Goal: Task Accomplishment & Management: Manage account settings

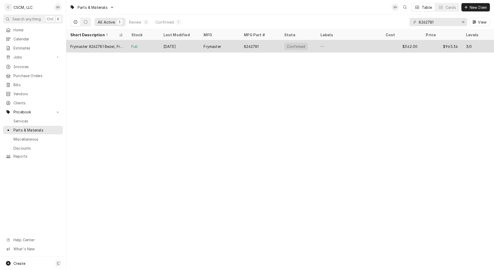
type input "8262781"
click at [254, 48] on div "8262781" at bounding box center [260, 46] width 40 height 12
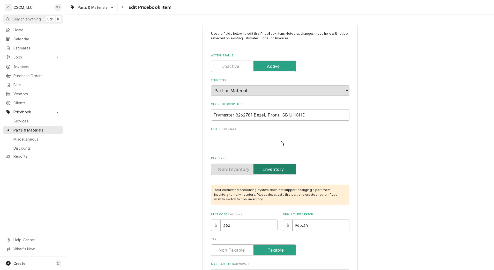
type textarea "x"
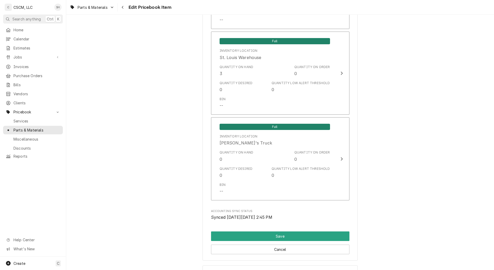
scroll to position [996, 0]
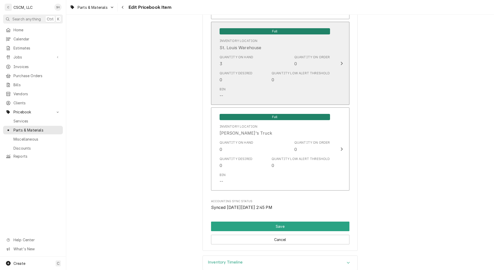
click at [277, 67] on div "Quantity on Hand 3 Quantity on Order 0" at bounding box center [275, 61] width 110 height 16
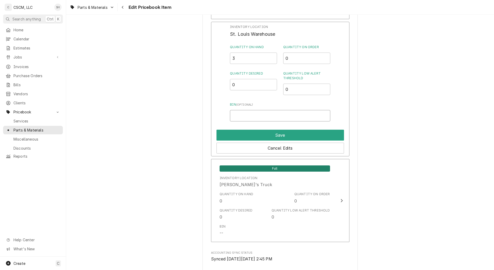
click at [253, 116] on input "Bin ( optional )" at bounding box center [280, 115] width 100 height 11
type input "F1"
click at [254, 135] on button "Save" at bounding box center [279, 135] width 127 height 11
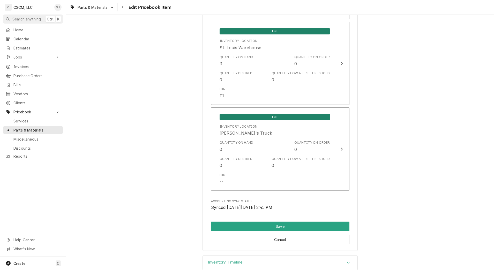
scroll to position [1021, 0]
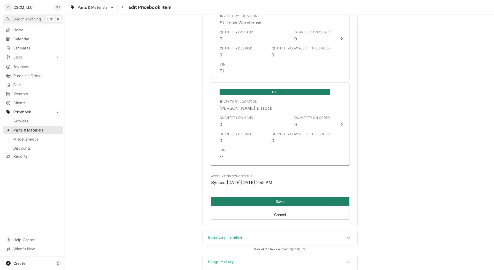
click at [266, 205] on button "Save" at bounding box center [280, 201] width 138 height 10
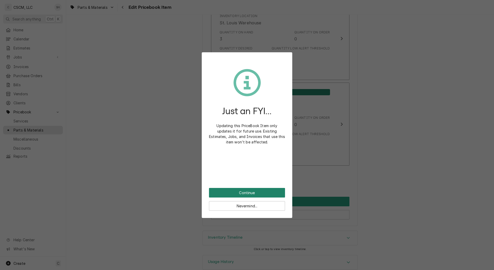
click at [259, 190] on button "Continue" at bounding box center [247, 193] width 76 height 10
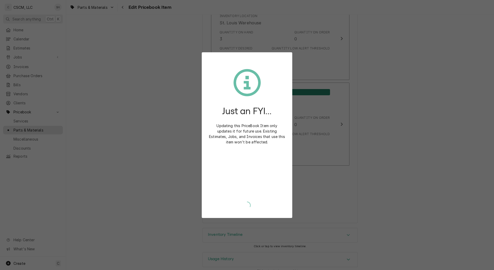
type textarea "x"
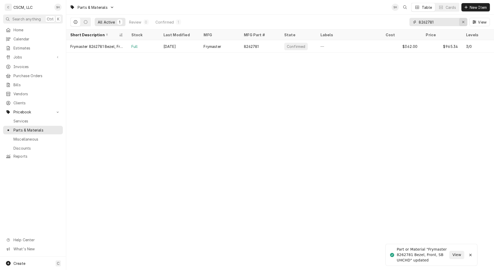
click at [462, 22] on icon "Erase input" at bounding box center [463, 22] width 3 height 4
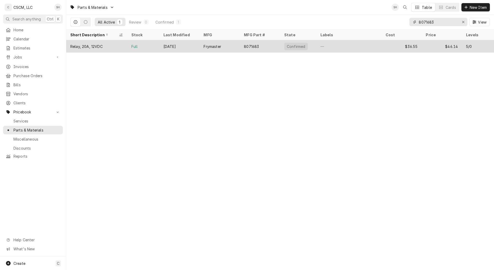
type input "8071683"
click at [381, 47] on div "—" at bounding box center [348, 46] width 65 height 12
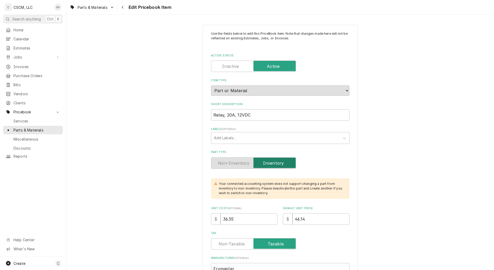
type textarea "x"
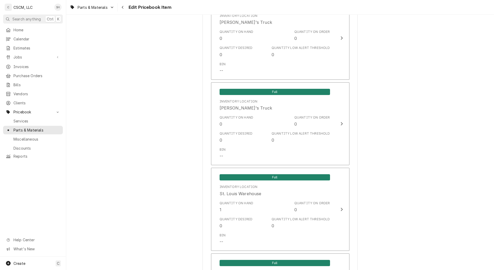
scroll to position [851, 0]
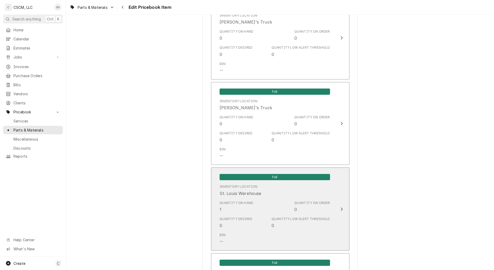
click at [311, 221] on div "Quantity Low Alert Threshold 0" at bounding box center [300, 222] width 58 height 12
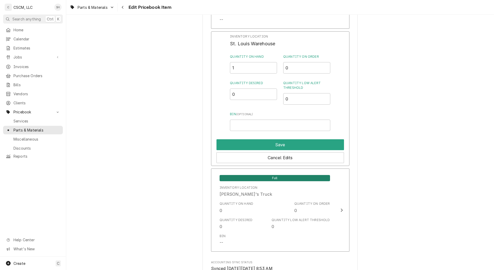
scroll to position [987, 0]
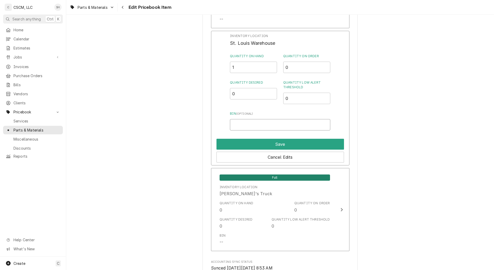
click at [263, 128] on input "Bin ( optional )" at bounding box center [280, 124] width 100 height 11
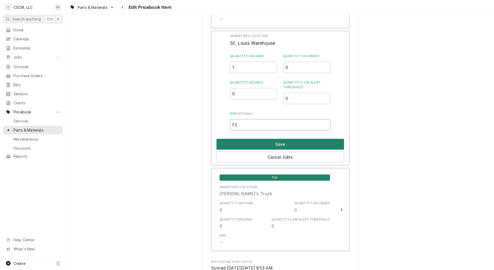
type input "F2"
click at [266, 146] on button "Save" at bounding box center [279, 144] width 127 height 11
type textarea "x"
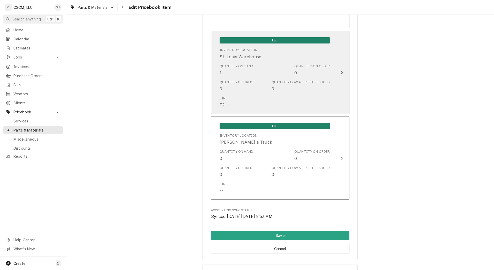
click at [262, 104] on div "Bin F2" at bounding box center [275, 102] width 110 height 16
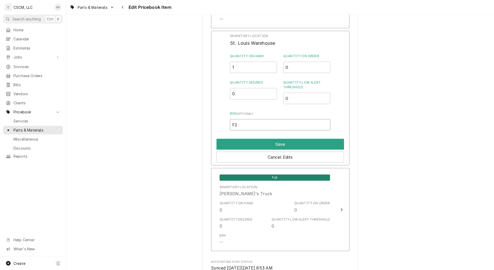
click at [260, 128] on input "F2" at bounding box center [280, 124] width 100 height 11
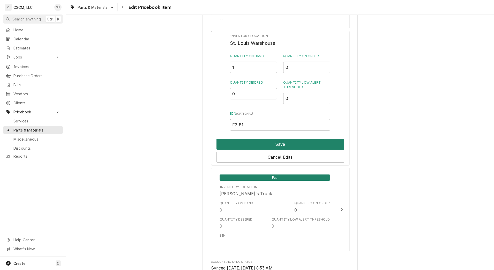
type input "F2 B1"
click at [261, 142] on button "Save" at bounding box center [279, 144] width 127 height 11
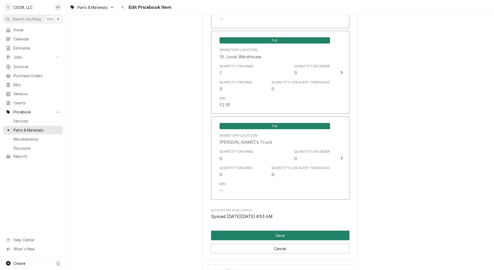
click at [223, 232] on button "Save" at bounding box center [280, 235] width 138 height 10
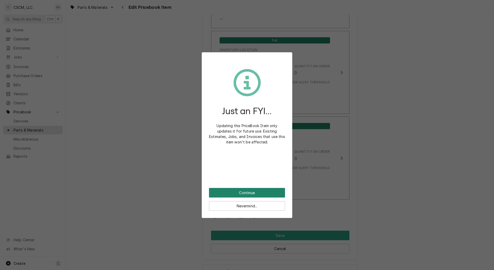
click at [235, 188] on button "Continue" at bounding box center [247, 193] width 76 height 10
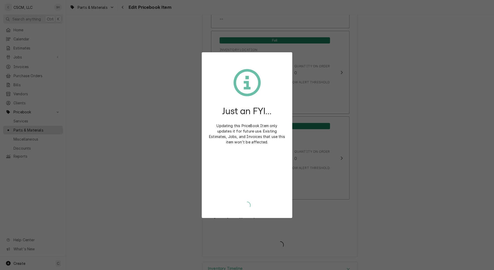
type textarea "x"
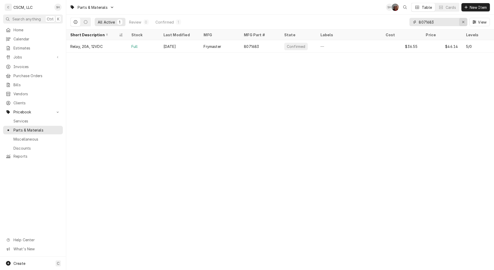
click at [463, 21] on icon "Erase input" at bounding box center [463, 22] width 3 height 4
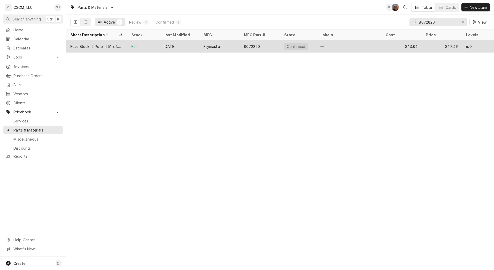
type input "8072820"
click at [342, 46] on div "—" at bounding box center [348, 46] width 65 height 12
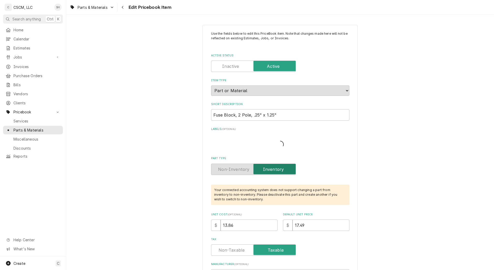
type textarea "x"
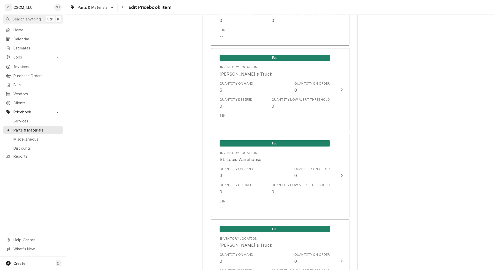
scroll to position [843, 0]
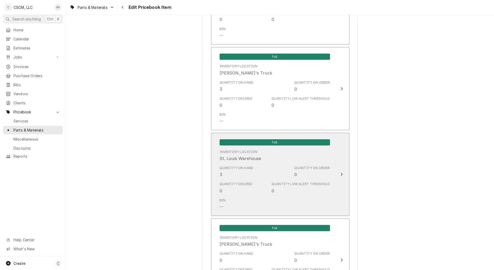
click at [314, 175] on div "Quantity on Order 0" at bounding box center [312, 171] width 36 height 12
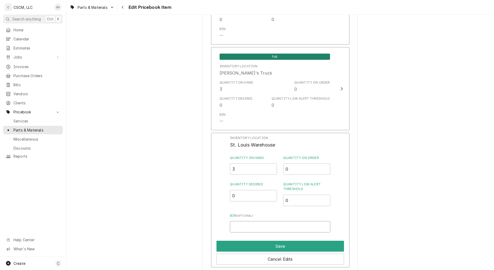
click at [266, 228] on input "Bin ( optional )" at bounding box center [280, 226] width 100 height 11
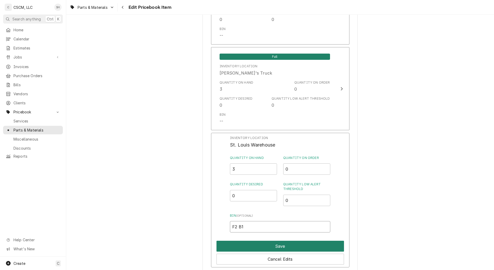
type input "F2 B1"
click at [266, 245] on button "Save" at bounding box center [279, 245] width 127 height 11
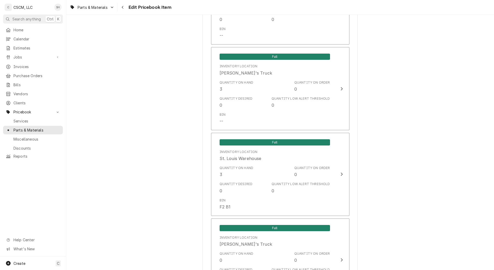
scroll to position [988, 0]
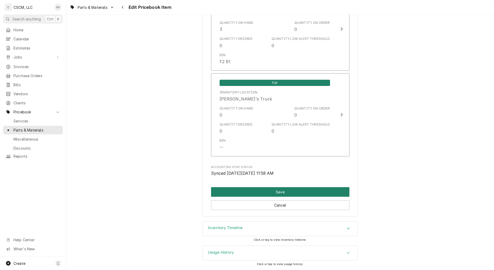
click at [282, 193] on button "Save" at bounding box center [280, 192] width 138 height 10
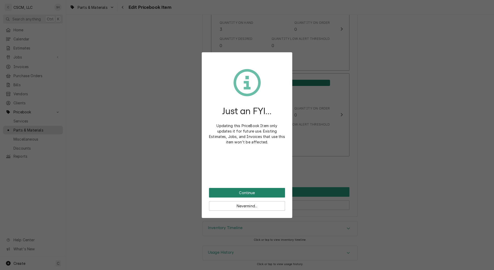
click at [273, 193] on button "Continue" at bounding box center [247, 193] width 76 height 10
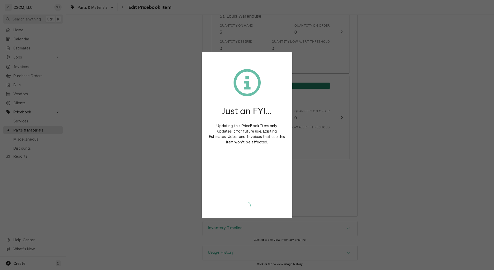
scroll to position [985, 0]
type textarea "x"
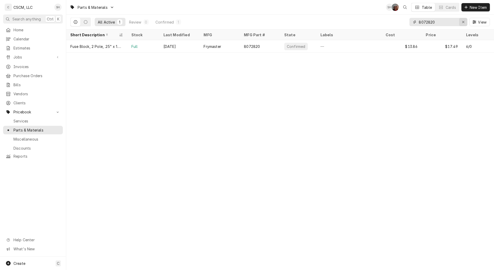
click at [463, 22] on icon "Erase input" at bounding box center [463, 22] width 3 height 4
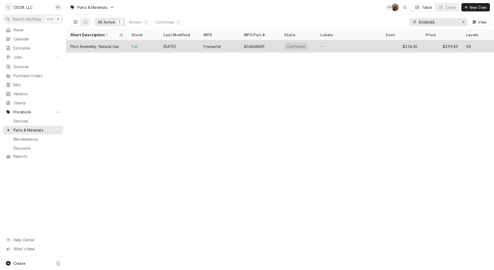
type input "8068688"
click at [381, 43] on div "—" at bounding box center [348, 46] width 65 height 12
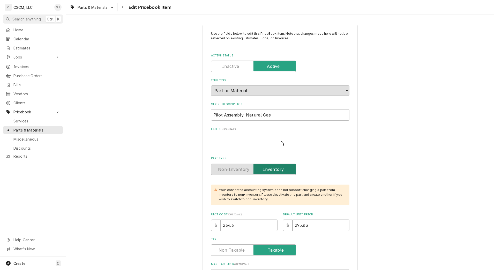
type textarea "x"
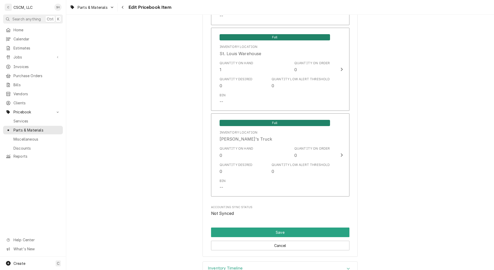
scroll to position [992, 0]
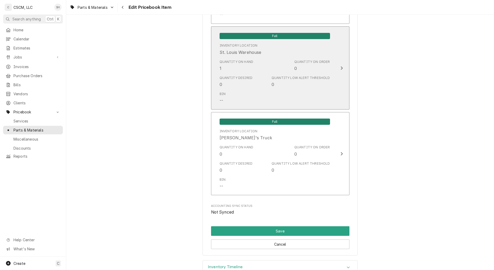
click at [308, 83] on div "Quantity Low Alert Threshold 0" at bounding box center [300, 81] width 58 height 12
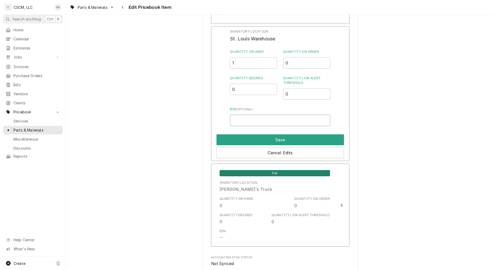
click at [274, 120] on input "Bin ( optional )" at bounding box center [280, 120] width 100 height 11
type input "F2 B1"
click at [231, 141] on button "Save" at bounding box center [279, 139] width 127 height 11
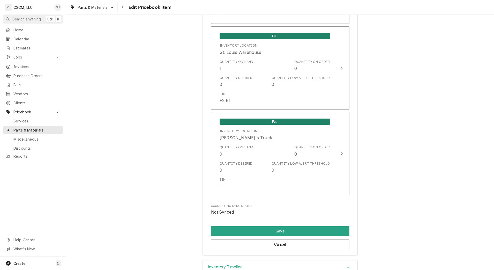
scroll to position [0, 0]
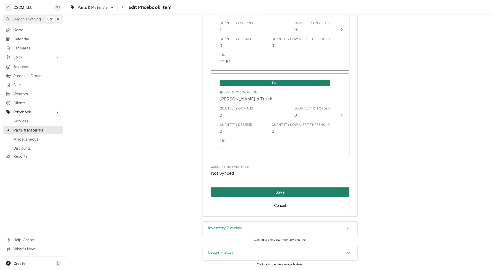
click at [226, 190] on button "Save" at bounding box center [280, 192] width 138 height 10
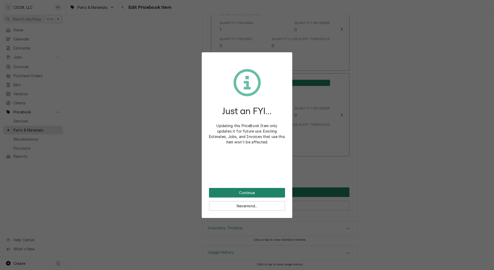
click at [226, 190] on button "Continue" at bounding box center [247, 193] width 76 height 10
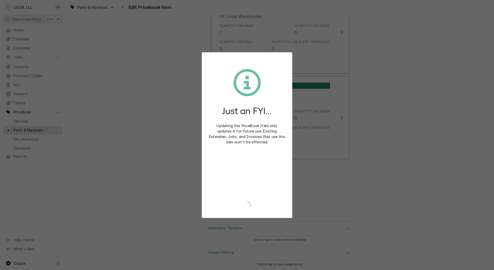
scroll to position [1027, 0]
click at [226, 190] on div "Nevermind..." at bounding box center [247, 191] width 76 height 4
type textarea "x"
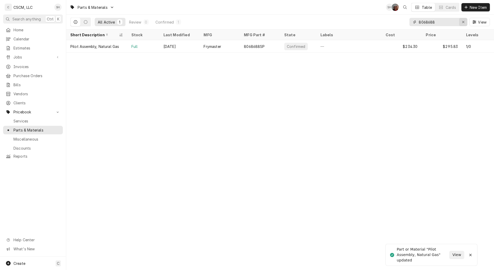
click at [462, 20] on icon "Erase input" at bounding box center [463, 22] width 3 height 4
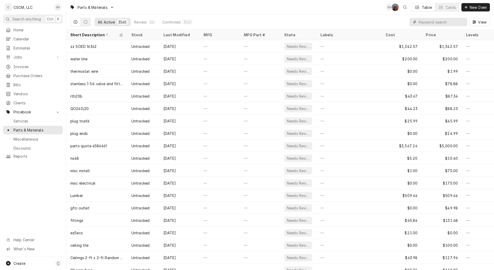
click at [439, 23] on input "Dynamic Content Wrapper" at bounding box center [442, 22] width 46 height 8
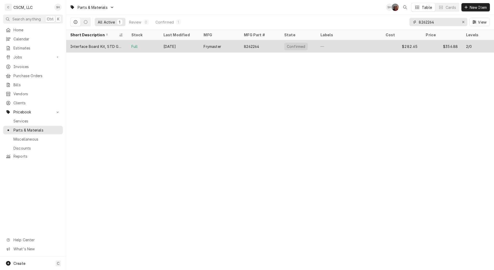
type input "8262264"
click at [353, 51] on div "—" at bounding box center [348, 46] width 65 height 12
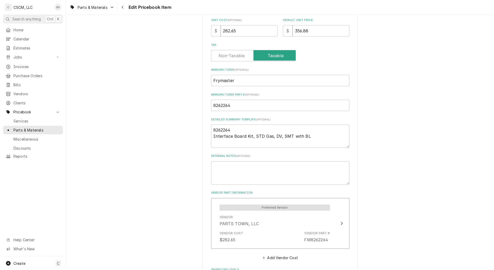
type textarea "x"
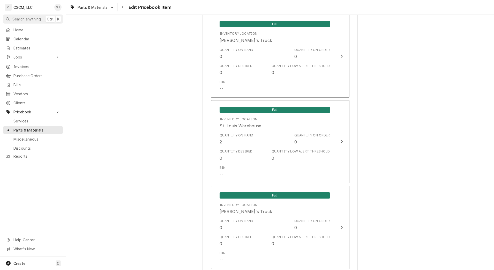
scroll to position [988, 0]
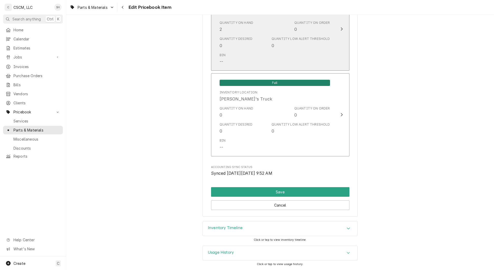
click at [302, 47] on div "Quantity Low Alert Threshold 0" at bounding box center [300, 42] width 58 height 12
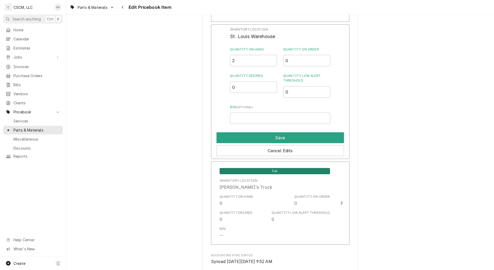
scroll to position [951, 0]
click at [251, 117] on input "Bin ( optional )" at bounding box center [280, 118] width 100 height 11
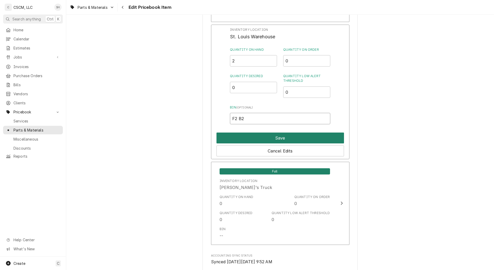
type input "F2 B2"
click at [249, 139] on button "Save" at bounding box center [279, 137] width 127 height 11
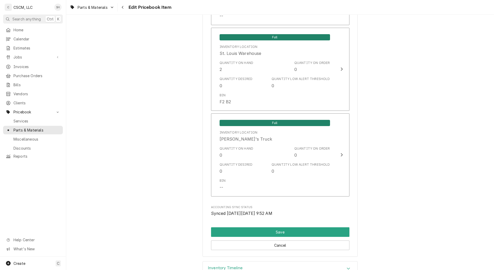
scroll to position [949, 0]
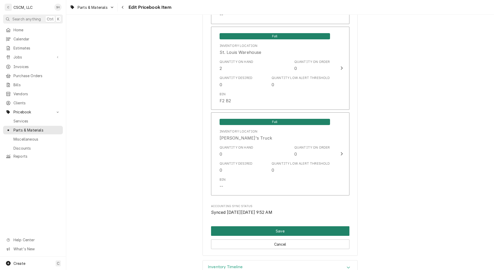
click at [225, 233] on button "Save" at bounding box center [280, 231] width 138 height 10
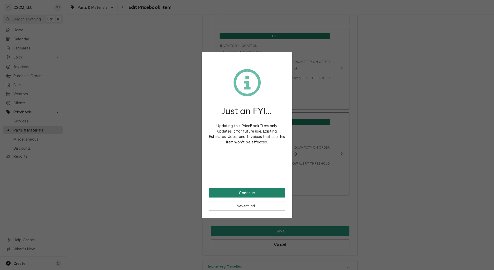
click at [231, 192] on button "Continue" at bounding box center [247, 193] width 76 height 10
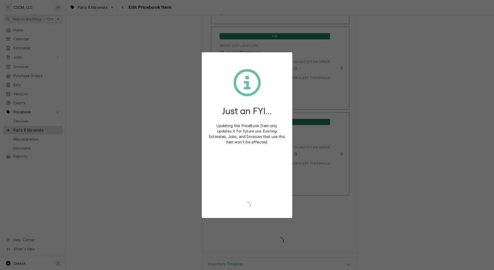
type textarea "x"
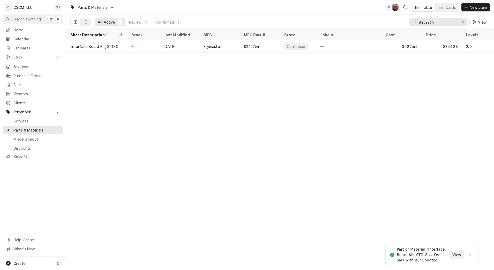
click at [445, 23] on input "8262264" at bounding box center [438, 22] width 39 height 8
type input "8"
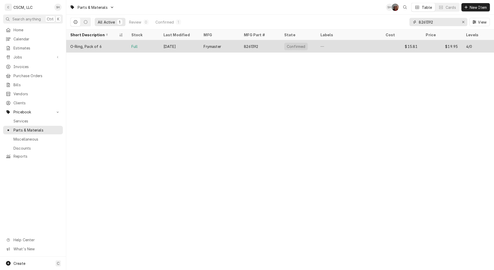
type input "8261392"
click at [388, 46] on div "$15.81" at bounding box center [401, 46] width 40 height 12
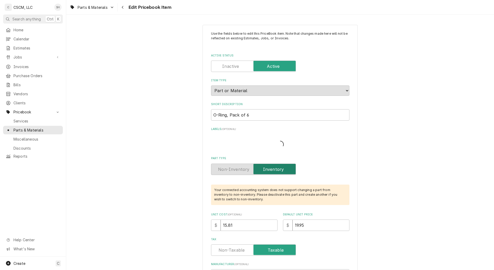
type textarea "x"
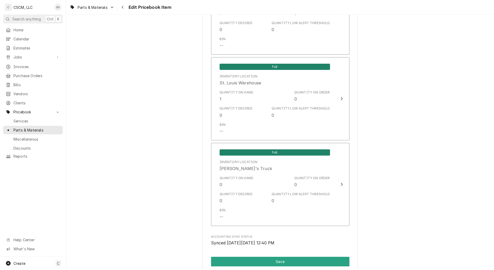
scroll to position [918, 0]
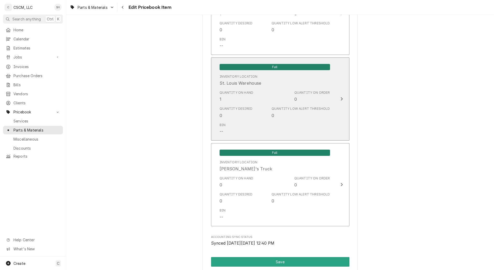
click at [299, 118] on div "Quantity Desired 0 Quantity Low Alert Threshold 0" at bounding box center [275, 112] width 110 height 16
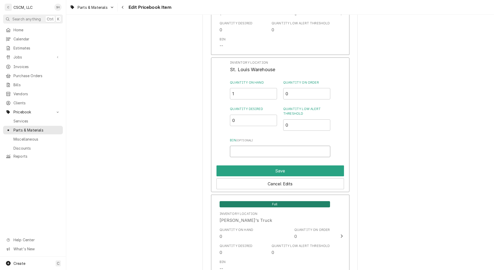
click at [245, 150] on input "Bin ( optional )" at bounding box center [280, 151] width 100 height 11
type input "F2 B2"
click at [248, 170] on button "Save" at bounding box center [279, 170] width 127 height 11
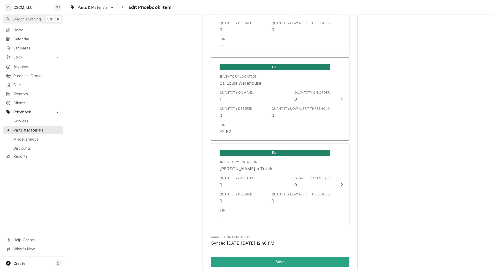
type textarea "x"
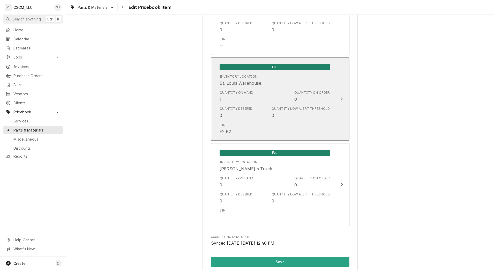
click at [260, 109] on div "Quantity Desired 0 Quantity Low Alert Threshold 0" at bounding box center [275, 112] width 110 height 16
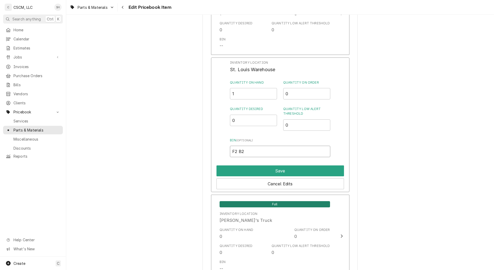
click at [252, 150] on input "F2 B2" at bounding box center [280, 151] width 100 height 11
type input "F2 B1"
click at [254, 168] on button "Save" at bounding box center [279, 170] width 127 height 11
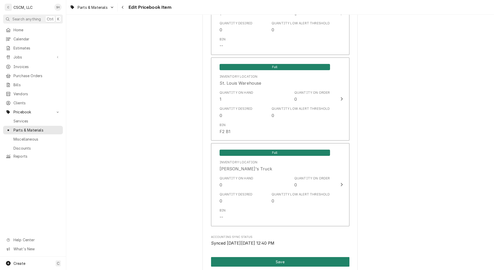
click at [232, 260] on button "Save" at bounding box center [280, 262] width 138 height 10
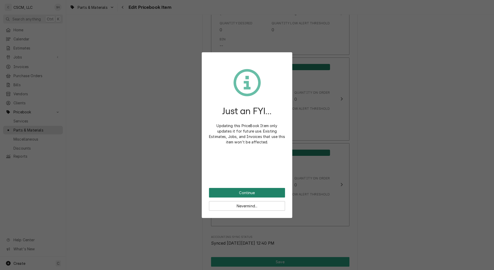
click at [237, 195] on button "Continue" at bounding box center [247, 193] width 76 height 10
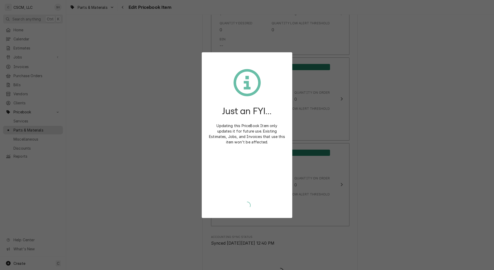
type textarea "x"
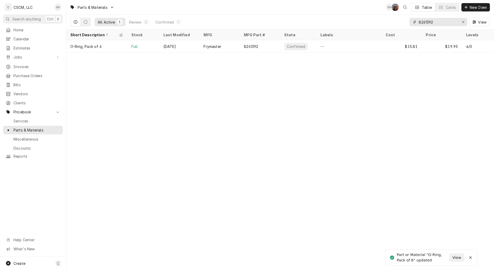
click at [447, 21] on input "8261392" at bounding box center [438, 22] width 39 height 8
type input "8"
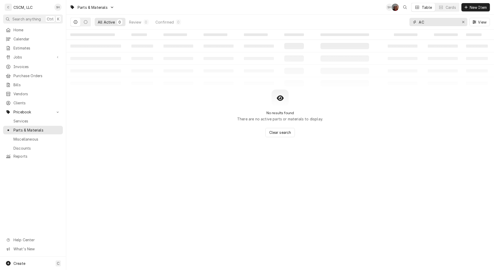
type input "A"
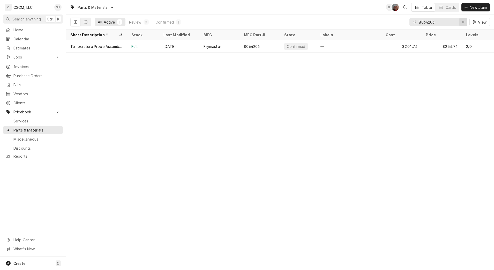
type input "8064206"
click at [462, 23] on icon "Erase input" at bounding box center [463, 22] width 3 height 4
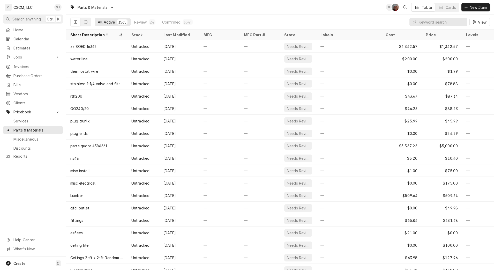
click at [446, 23] on input "Dynamic Content Wrapper" at bounding box center [442, 22] width 46 height 8
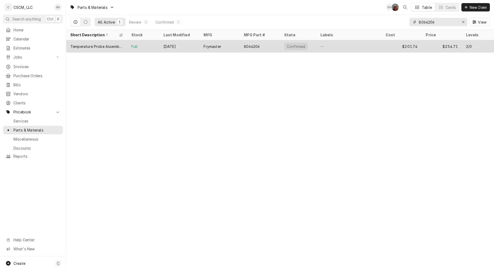
type input "8064206"
click at [353, 43] on div "—" at bounding box center [348, 46] width 65 height 12
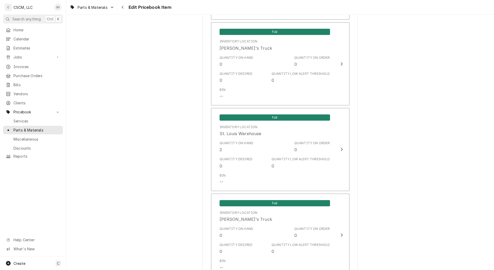
scroll to position [868, 0]
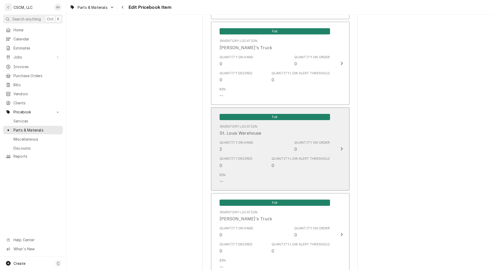
click at [299, 159] on div "Quantity Low Alert Threshold" at bounding box center [300, 158] width 58 height 5
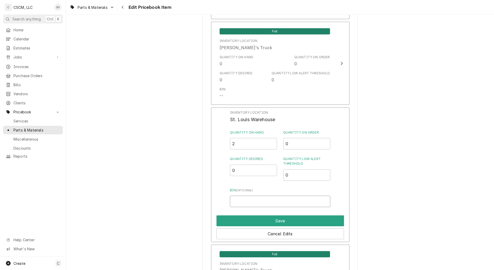
click at [254, 202] on input "Bin ( optional )" at bounding box center [280, 200] width 100 height 11
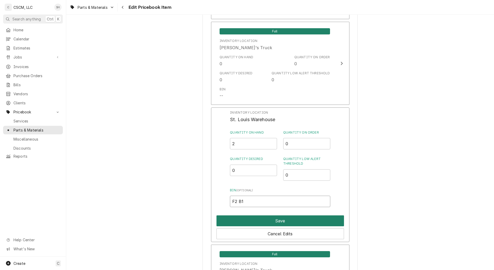
type input "F2 B1"
click at [253, 220] on button "Save" at bounding box center [279, 220] width 127 height 11
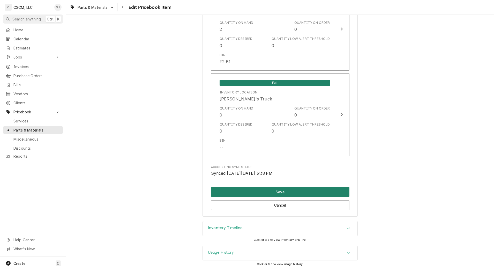
click at [225, 193] on button "Save" at bounding box center [280, 192] width 138 height 10
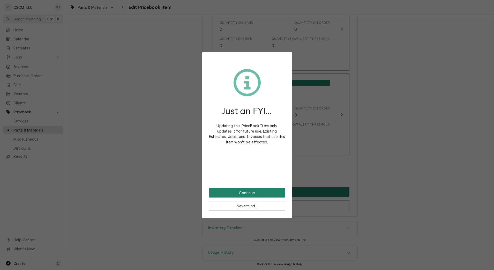
click at [225, 193] on button "Continue" at bounding box center [247, 193] width 76 height 10
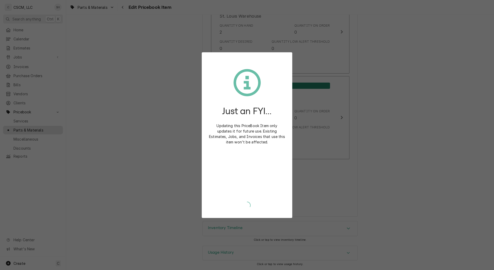
scroll to position [985, 0]
type textarea "x"
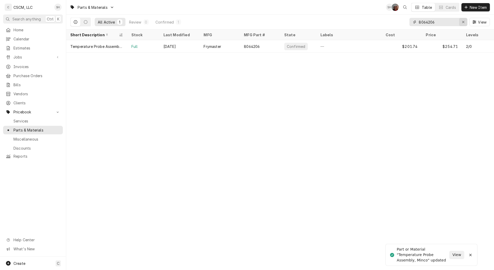
click at [463, 23] on icon "Erase input" at bounding box center [463, 22] width 3 height 4
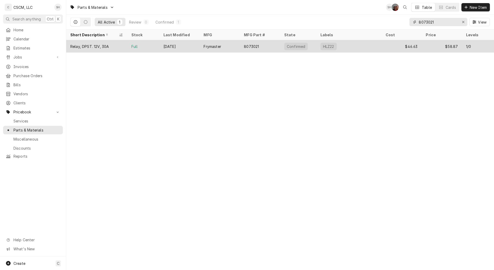
type input "8073021"
click at [263, 47] on div "8073021" at bounding box center [260, 46] width 40 height 12
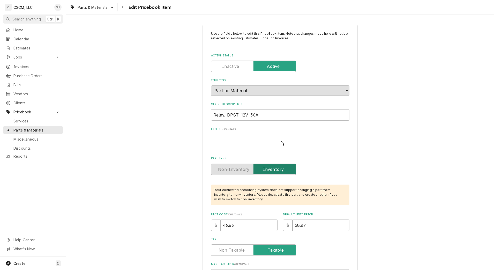
type textarea "x"
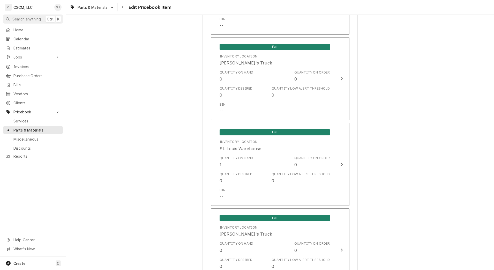
scroll to position [897, 0]
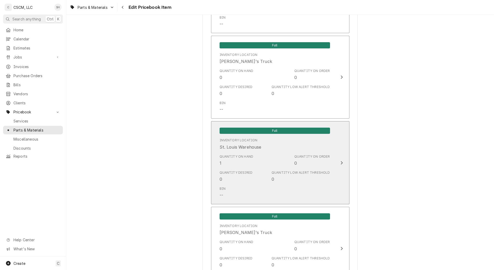
click at [270, 169] on div "Quantity Desired 0 Quantity Low Alert Threshold 0" at bounding box center [275, 176] width 110 height 16
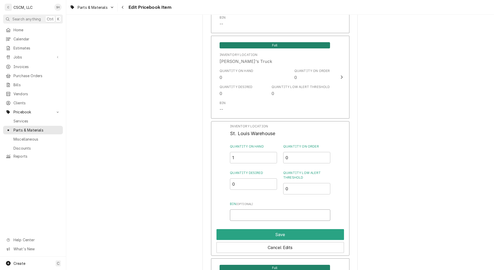
click at [255, 214] on input "Bin ( optional )" at bounding box center [280, 214] width 100 height 11
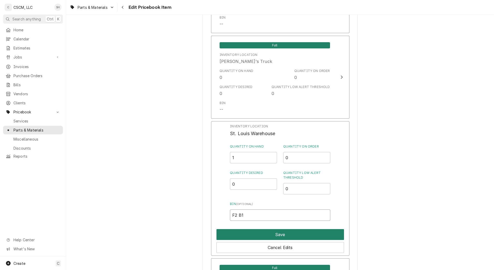
type input "F2 B1"
click at [258, 233] on button "Save" at bounding box center [279, 234] width 127 height 11
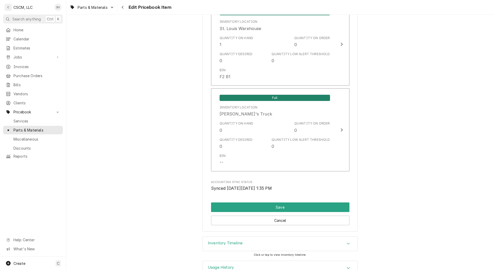
scroll to position [1030, 0]
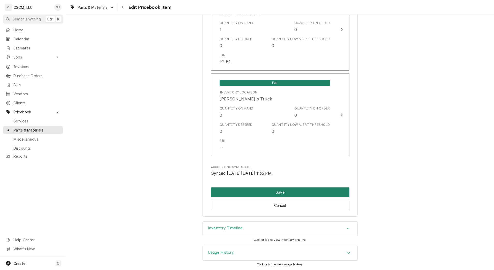
click at [226, 194] on button "Save" at bounding box center [280, 192] width 138 height 10
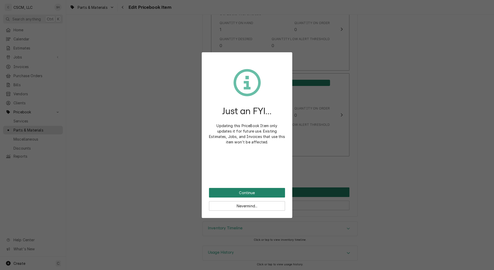
click at [226, 194] on button "Continue" at bounding box center [247, 193] width 76 height 10
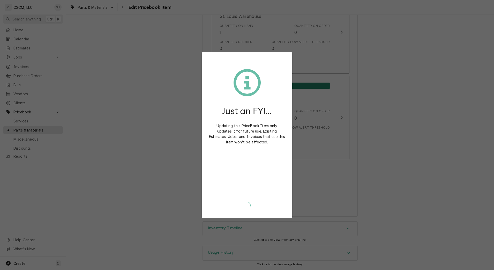
type textarea "x"
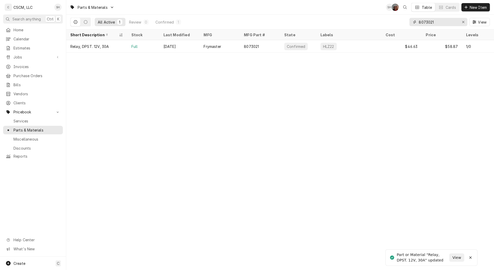
click at [448, 21] on input "8073021" at bounding box center [438, 22] width 39 height 8
type input "8"
type input "8261177"
click at [373, 45] on div "—" at bounding box center [348, 46] width 65 height 12
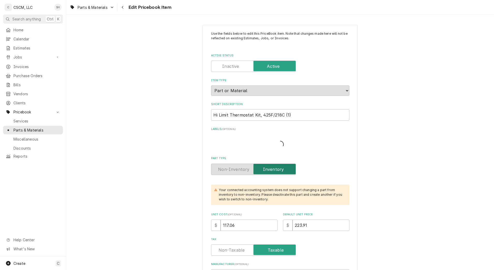
type textarea "x"
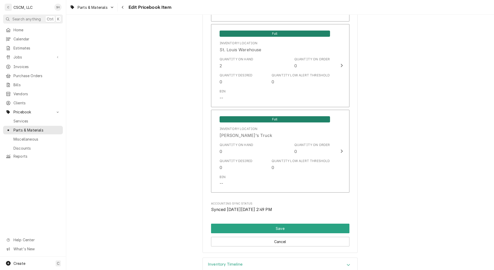
scroll to position [1038, 0]
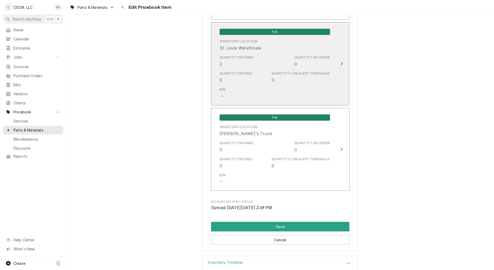
click at [282, 90] on div "Bin --" at bounding box center [275, 93] width 110 height 16
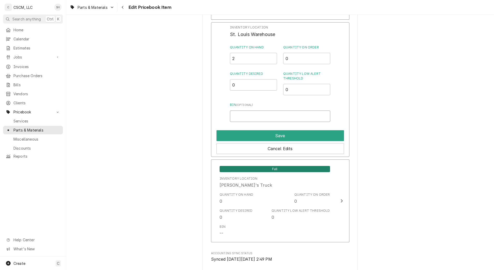
click at [238, 120] on input "Bin ( optional )" at bounding box center [280, 115] width 100 height 11
type input "F2 B2"
click at [242, 134] on button "Save" at bounding box center [279, 135] width 127 height 11
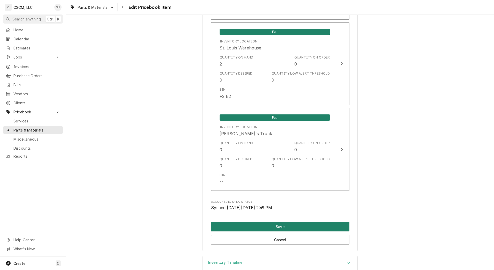
click at [226, 224] on button "Save" at bounding box center [280, 227] width 138 height 10
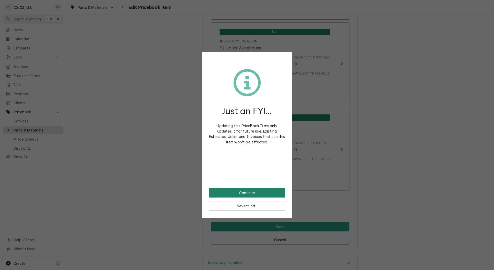
click at [243, 194] on button "Continue" at bounding box center [247, 193] width 76 height 10
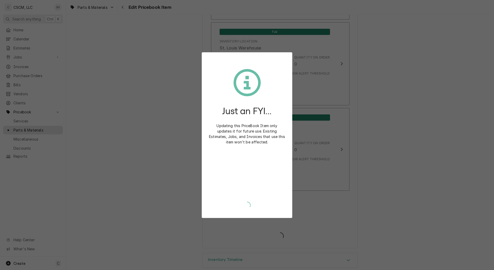
type textarea "x"
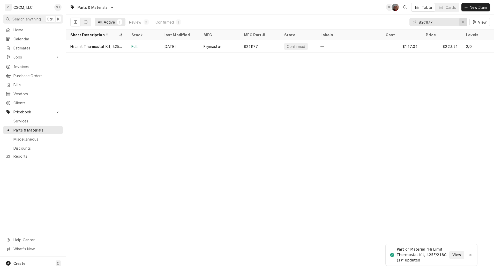
click at [463, 22] on icon "Erase input" at bounding box center [463, 22] width 3 height 4
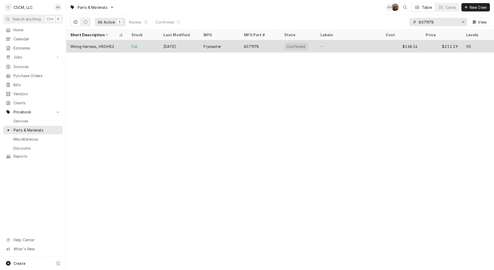
type input "8071978"
click at [389, 47] on div "$168.14" at bounding box center [401, 46] width 40 height 12
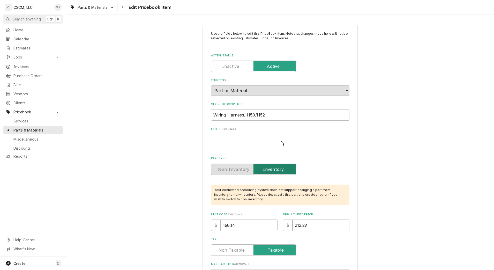
type textarea "x"
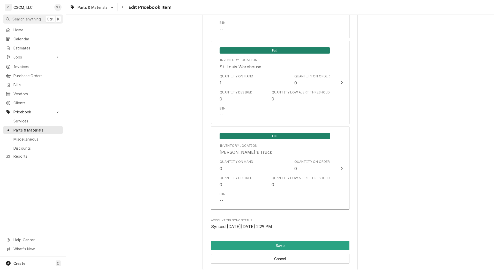
scroll to position [977, 0]
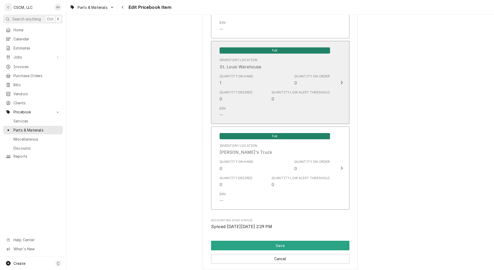
click at [289, 89] on div "Quantity Desired 0 Quantity Low Alert Threshold 0" at bounding box center [275, 96] width 110 height 16
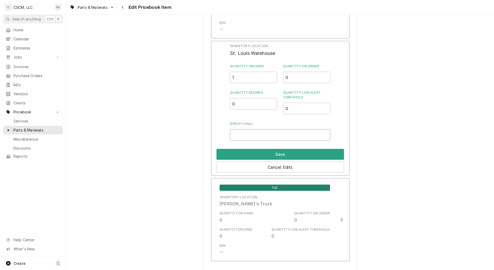
click at [253, 137] on input "Bin ( optional )" at bounding box center [280, 134] width 100 height 11
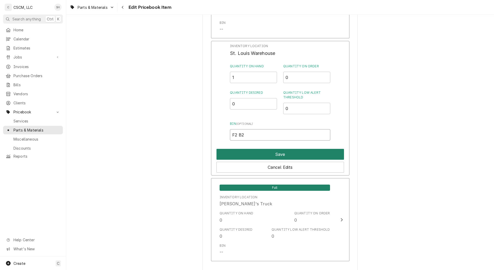
type input "F2 B2"
click at [246, 152] on button "Save" at bounding box center [279, 154] width 127 height 11
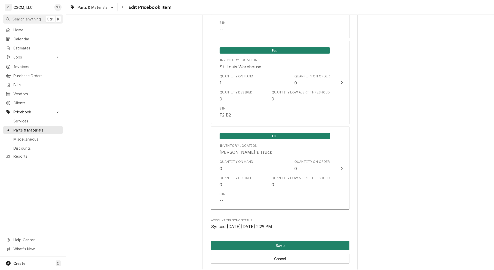
click at [242, 244] on button "Save" at bounding box center [280, 245] width 138 height 10
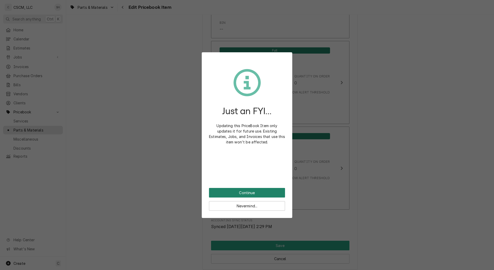
click at [268, 188] on button "Continue" at bounding box center [247, 193] width 76 height 10
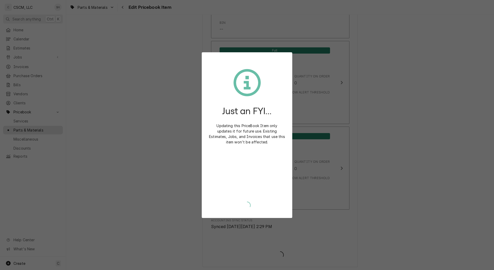
type textarea "x"
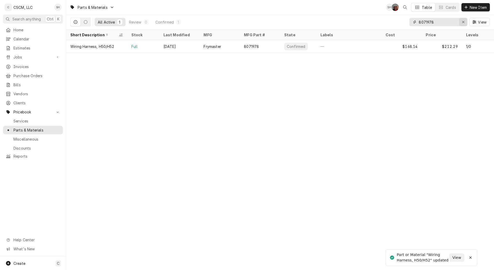
click at [463, 25] on button "Erase input" at bounding box center [463, 22] width 8 height 8
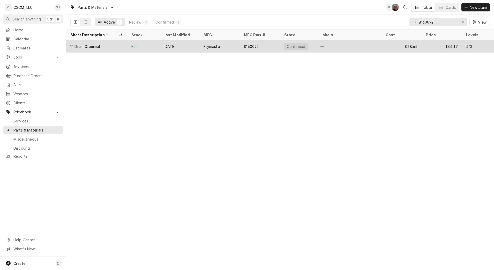
type input "8160092"
click at [385, 44] on div "$28.65" at bounding box center [401, 46] width 40 height 12
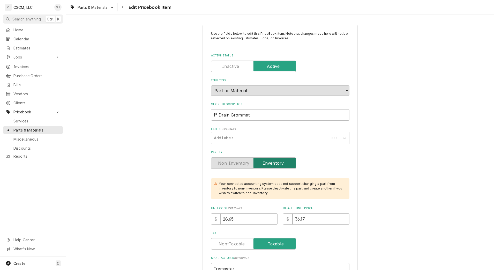
type textarea "x"
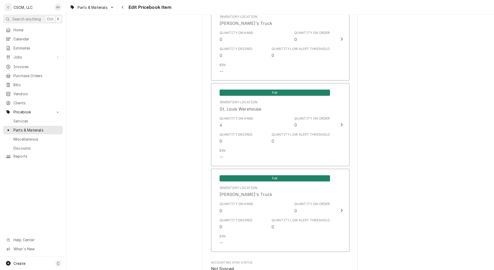
scroll to position [941, 0]
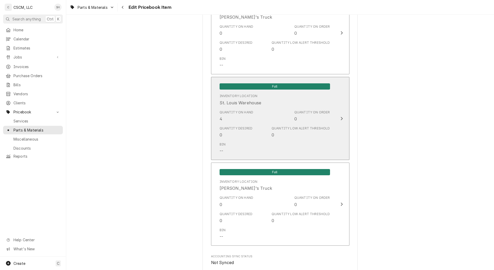
click at [280, 138] on div "Quantity Desired 0 Quantity Low Alert Threshold 0" at bounding box center [275, 132] width 110 height 16
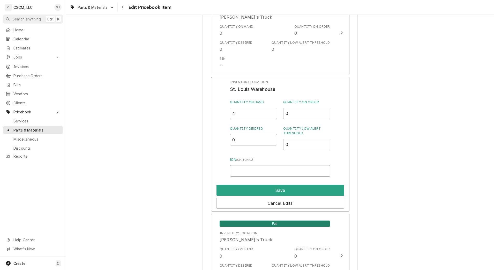
click at [246, 170] on input "Bin ( optional )" at bounding box center [280, 170] width 100 height 11
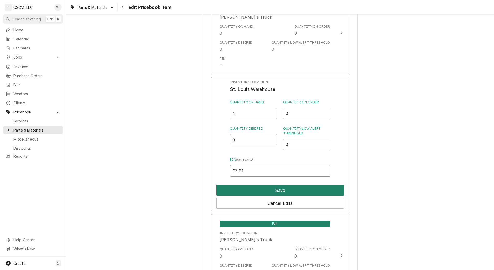
type input "F2 B1"
click at [248, 189] on button "Save" at bounding box center [279, 190] width 127 height 11
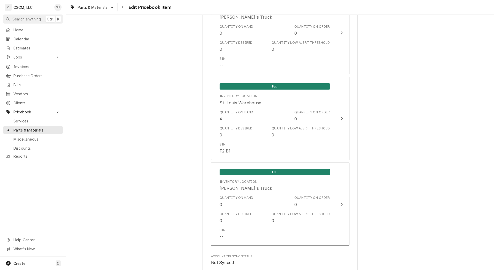
scroll to position [1030, 0]
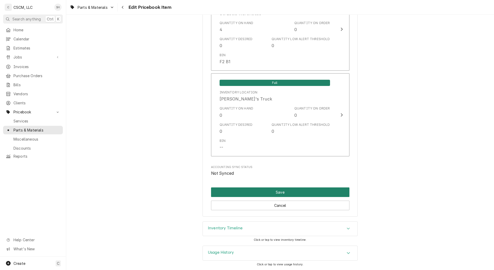
click at [220, 192] on button "Save" at bounding box center [280, 192] width 138 height 10
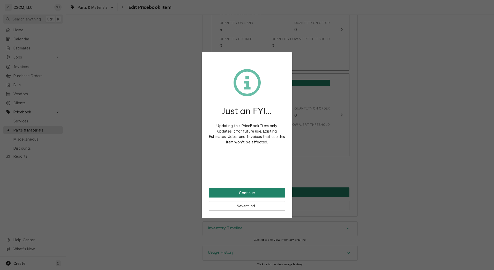
click at [220, 192] on button "Continue" at bounding box center [247, 193] width 76 height 10
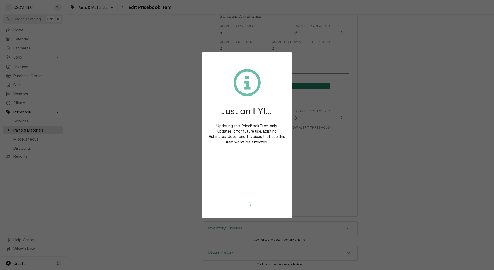
type textarea "x"
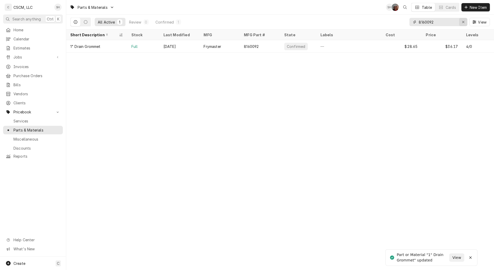
click at [462, 23] on icon "Erase input" at bounding box center [463, 22] width 3 height 4
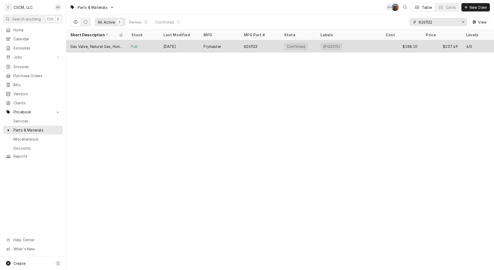
type input "8261122"
click at [371, 46] on div "2FQG30U" at bounding box center [348, 46] width 65 height 12
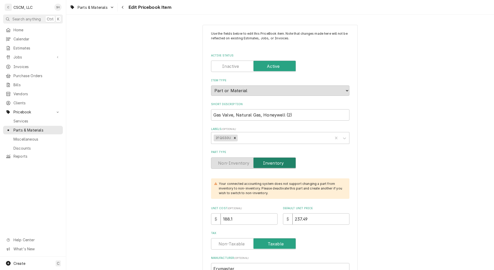
type textarea "x"
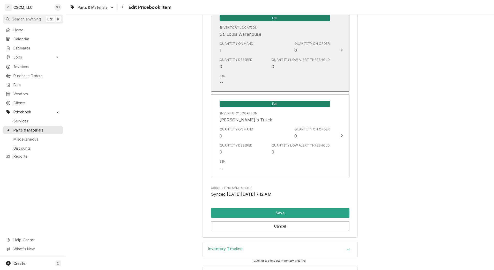
click at [313, 67] on div "Quantity Low Alert Threshold 0" at bounding box center [300, 63] width 58 height 12
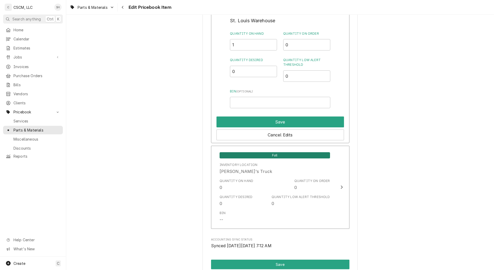
scroll to position [1018, 0]
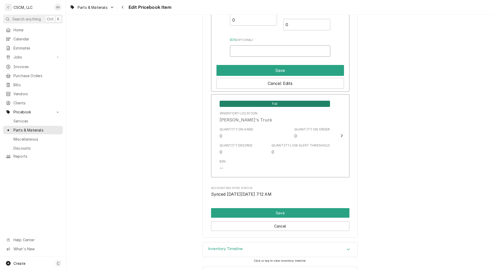
click at [259, 54] on input "Bin ( optional )" at bounding box center [280, 50] width 100 height 11
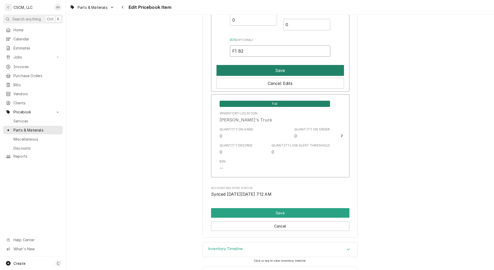
type input "F1 B2"
click at [261, 67] on button "Save" at bounding box center [279, 70] width 127 height 11
type textarea "x"
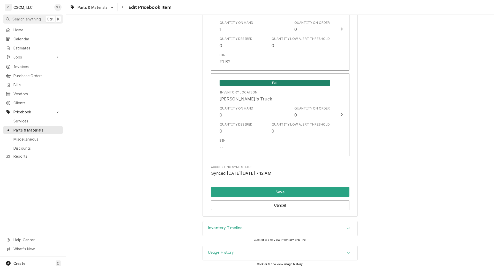
scroll to position [967, 0]
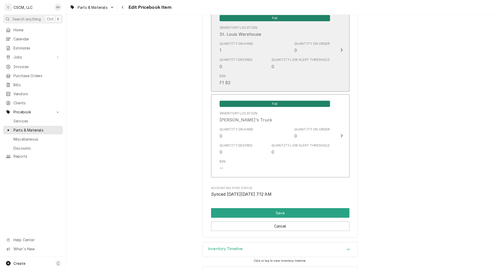
click at [261, 67] on div "Quantity Desired 0 Quantity Low Alert Threshold 0" at bounding box center [275, 63] width 110 height 16
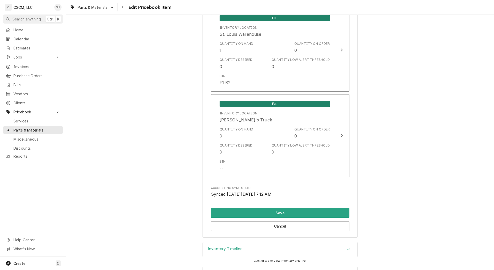
scroll to position [1018, 0]
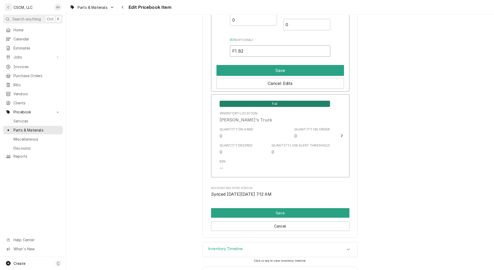
click at [237, 51] on input "F1 B2" at bounding box center [280, 50] width 100 height 11
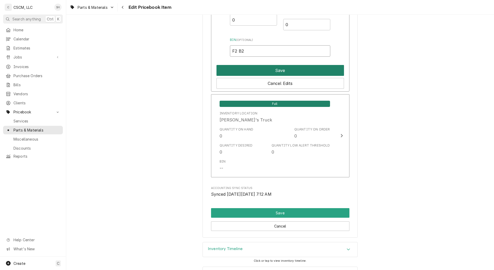
type input "F2 B2"
click at [238, 70] on button "Save" at bounding box center [279, 70] width 127 height 11
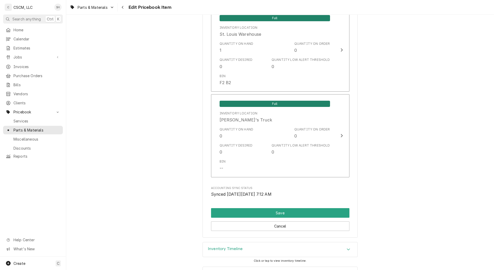
scroll to position [988, 0]
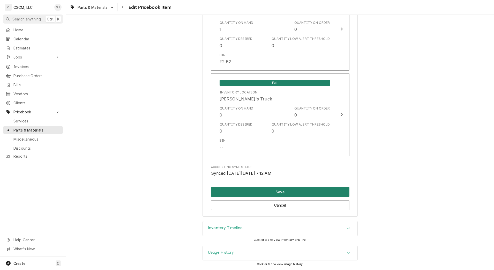
click at [258, 193] on button "Save" at bounding box center [280, 192] width 138 height 10
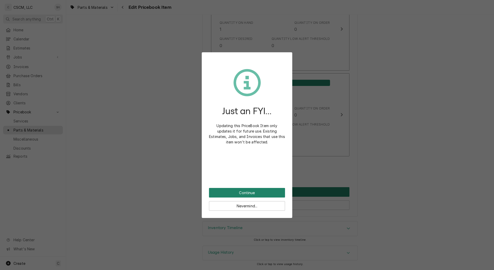
click at [258, 193] on button "Continue" at bounding box center [247, 193] width 76 height 10
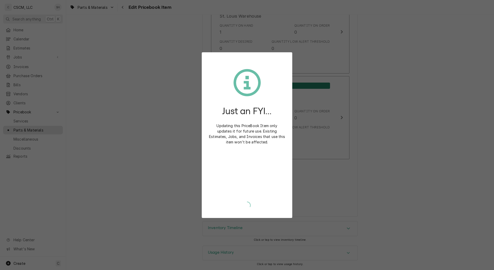
type textarea "x"
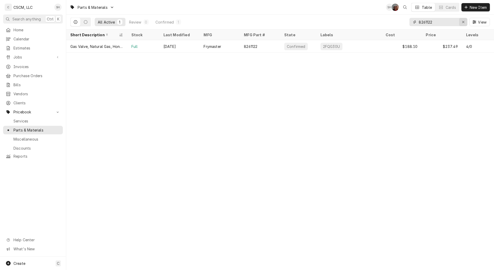
click at [461, 24] on div "Erase input" at bounding box center [462, 21] width 5 height 5
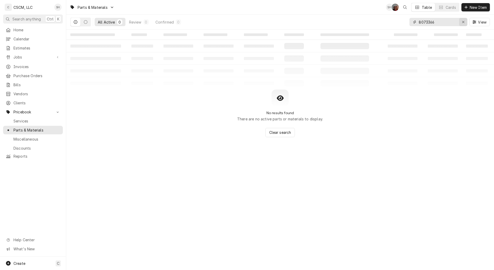
type input "8073366"
click at [460, 22] on button "Erase input" at bounding box center [463, 22] width 8 height 8
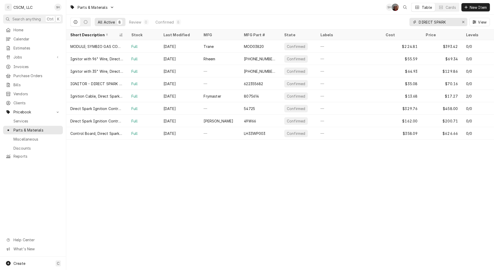
type input "DIRECT SPARK"
click at [463, 21] on icon "Erase input" at bounding box center [463, 22] width 2 height 2
click at [463, 21] on input "Dynamic Content Wrapper" at bounding box center [443, 22] width 49 height 8
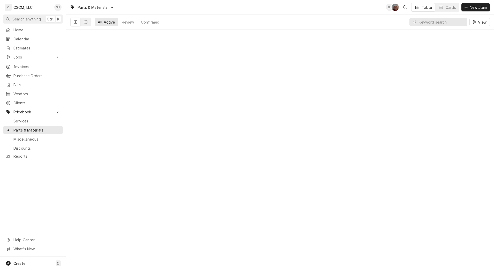
paste input "8263668"
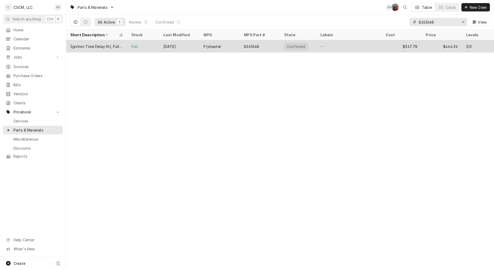
type input "8263668"
click at [346, 47] on div "—" at bounding box center [348, 46] width 65 height 12
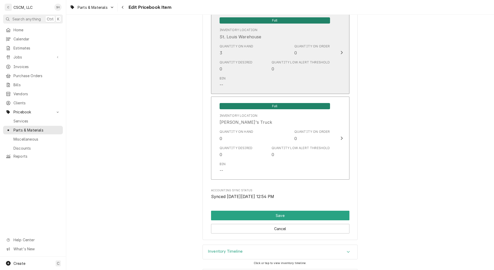
click at [304, 60] on div "Quantity Low Alert Threshold" at bounding box center [300, 62] width 58 height 5
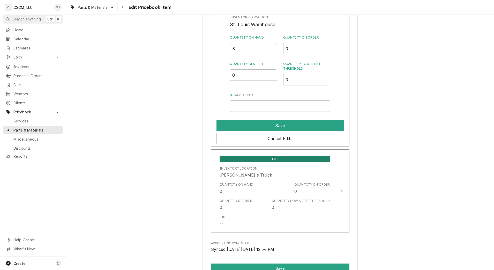
scroll to position [1005, 0]
click at [243, 48] on input "3" at bounding box center [253, 48] width 47 height 11
type input "0"
click at [255, 109] on input "Bin ( optional )" at bounding box center [280, 106] width 100 height 11
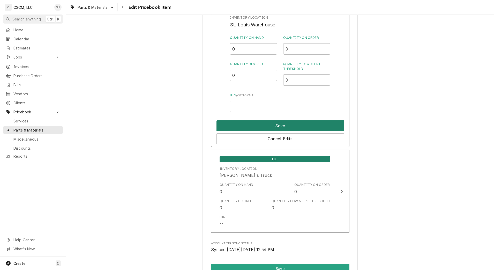
click at [249, 124] on button "Save" at bounding box center [279, 125] width 127 height 11
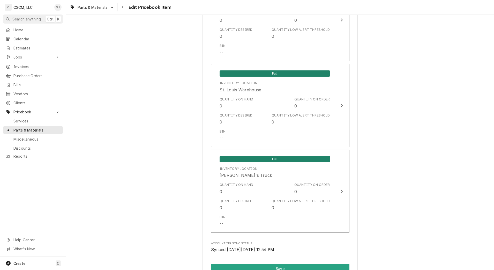
scroll to position [1030, 0]
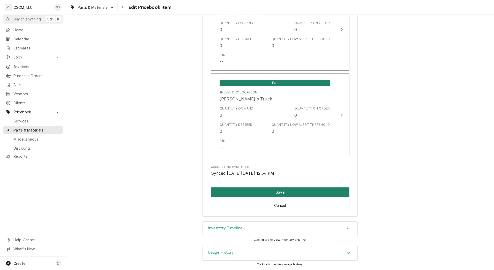
click at [239, 191] on button "Save" at bounding box center [280, 192] width 138 height 10
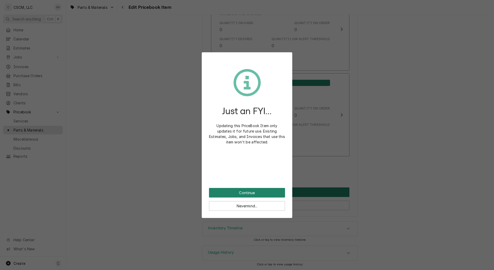
click at [239, 191] on button "Continue" at bounding box center [247, 193] width 76 height 10
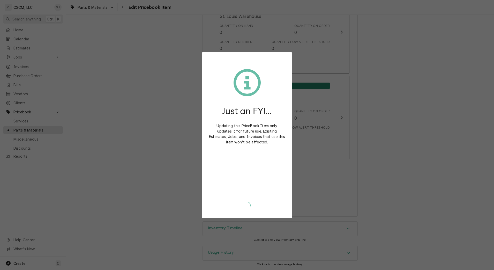
scroll to position [1027, 0]
type textarea "x"
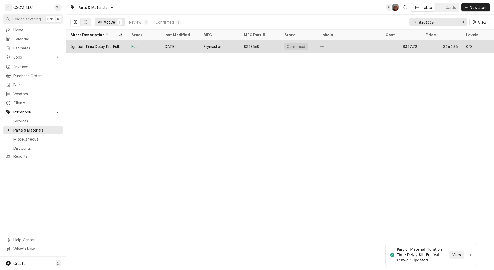
click at [96, 46] on div "Ignition Time Delay Kit, Full Vat, Fenwal" at bounding box center [96, 46] width 53 height 5
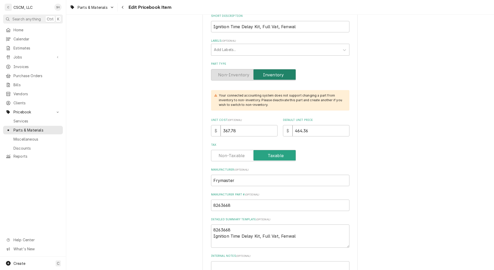
scroll to position [91, 0]
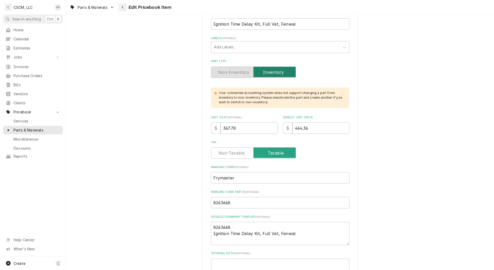
click at [124, 5] on icon "Navigate back" at bounding box center [123, 7] width 2 height 4
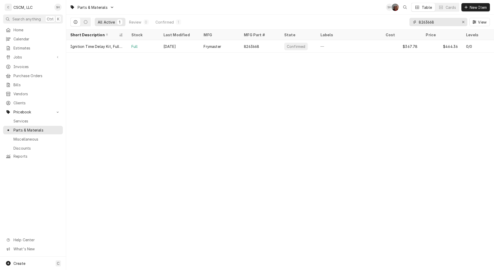
click at [445, 24] on input "8263668" at bounding box center [438, 22] width 39 height 8
type input "8"
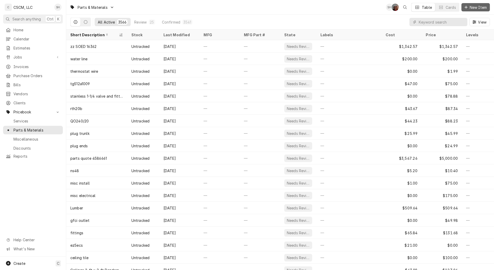
click at [477, 3] on button "New Item" at bounding box center [475, 7] width 28 height 8
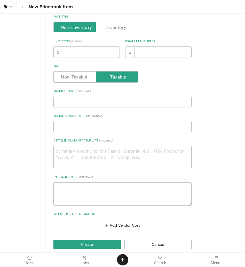
scroll to position [130, 0]
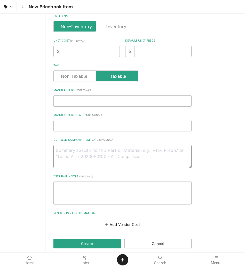
click at [76, 148] on textarea "Detailed Summary Template ( optional )" at bounding box center [123, 156] width 138 height 23
paste textarea "Frymaster 8073366 Ignition Module, Honeywell, H50"
type textarea "x"
type textarea "Frymaster 8073366 Ignition Module, Honeywell, H50"
drag, startPoint x: 73, startPoint y: 150, endPoint x: 16, endPoint y: 149, distance: 57.1
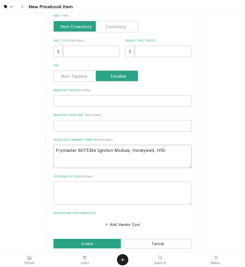
click at [16, 149] on div "Please provide the following information to create a PriceBook item. Active Sta…" at bounding box center [122, 74] width 245 height 371
type textarea "x"
type textarea "8073366 Ignition Module, Honeywell, H50"
click at [64, 103] on input "Manufacturer ( optional )" at bounding box center [123, 100] width 138 height 11
paste input "Frymaster"
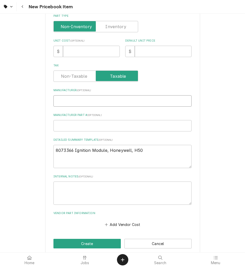
type textarea "x"
type input "Frymaster"
drag, startPoint x: 72, startPoint y: 151, endPoint x: 20, endPoint y: 148, distance: 51.3
click at [20, 148] on div "Please provide the following information to create a PriceBook item. Active Sta…" at bounding box center [122, 74] width 245 height 371
type textarea "x"
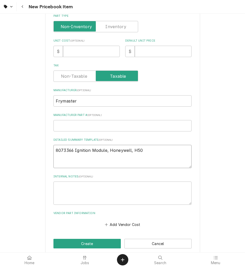
type textarea "8073366 Ignition Module, Honeywell, H50"
type textarea "x"
type textarea "8073366 Ignition Module, Honeywell, H50"
click at [65, 123] on input "Manufacturer Part # ( optional )" at bounding box center [123, 125] width 138 height 11
paste input "8073366"
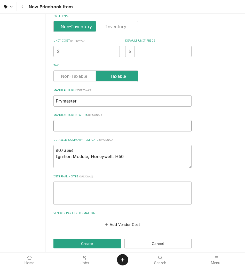
type textarea "x"
type input "8073366"
click at [56, 126] on input "8073366" at bounding box center [123, 125] width 138 height 11
type textarea "x"
type input "8073366"
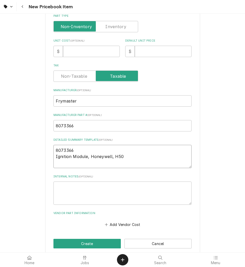
click at [129, 158] on textarea "8073366 Ignition Module, Honeywell, H50" at bounding box center [123, 156] width 138 height 23
type textarea "x"
type textarea "8073366 Ignition Module, Honeywell, H50"
type textarea "x"
type textarea "8073366 Ignition Module, Honeywell, H50 ("
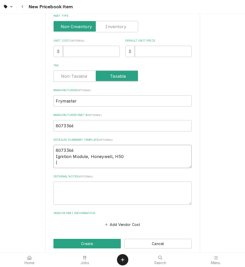
type textarea "x"
type textarea "8073366 Ignition Module, Honeywell, H50 (O"
type textarea "x"
type textarea "8073366 Ignition Module, Honeywell, H50 (ON"
type textarea "x"
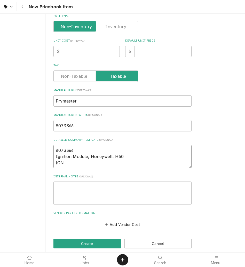
type textarea "8073366 Ignition Module, Honeywell, H50 (ONL"
type textarea "x"
type textarea "8073366 Ignition Module, Honeywell, H50 (ONLY"
type textarea "x"
type textarea "8073366 Ignition Module, Honeywell, H50 (ONLY"
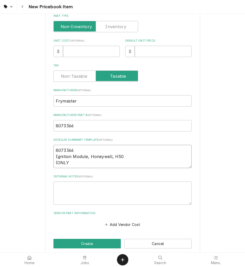
type textarea "x"
type textarea "8073366 Ignition Module, Honeywell, H50 (ONLY M"
type textarea "x"
type textarea "8073366 Ignition Module, Honeywell, H50 (ONLY MOD"
type textarea "x"
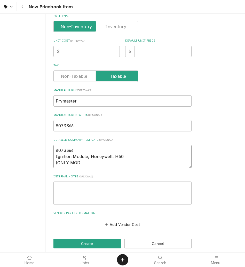
type textarea "8073366 Ignition Module, Honeywell, H50 (ONLY MODU"
type textarea "x"
type textarea "8073366 Ignition Module, Honeywell, H50 (ONLY MODUL"
type textarea "x"
type textarea "8073366 Ignition Module, Honeywell, H50 (ONLY MODULE"
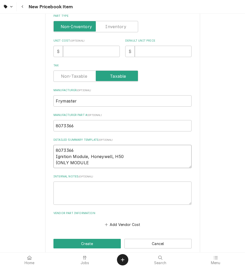
type textarea "x"
type textarea "8073366 Ignition Module, Honeywell, H50 (ONLY MODULE,"
type textarea "x"
type textarea "8073366 Ignition Module, Honeywell, H50 (ONLY MODULE,"
type textarea "x"
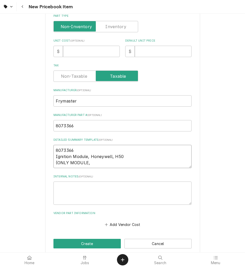
type textarea "8073366 Ignition Module, Honeywell, H50 (ONLY MODULE, N"
type textarea "x"
type textarea "8073366 Ignition Module, Honeywell, H50 (ONLY MODULE, NO"
type textarea "x"
type textarea "8073366 Ignition Module, Honeywell, H50 (ONLY MODULE, NOT"
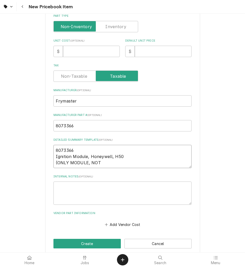
type textarea "x"
type textarea "8073366 Ignition Module, Honeywell, H50 (ONLY MODULE, NOT"
type textarea "x"
type textarea "8073366 Ignition Module, Honeywell, H50 (ONLY MODULE, NOT T"
type textarea "x"
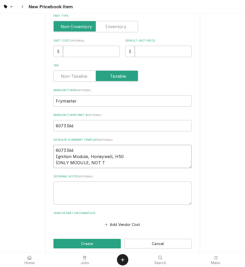
type textarea "8073366 Ignition Module, Honeywell, H50 (ONLY MODULE, NOT TH"
type textarea "x"
type textarea "8073366 Ignition Module, Honeywell, H50 (ONLY MODULE, NOT THE"
type textarea "x"
type textarea "8073366 Ignition Module, Honeywell, H50 (ONLY MODULE, NOT THE"
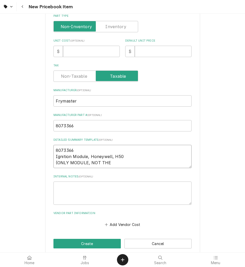
type textarea "x"
type textarea "8073366 Ignition Module, Honeywell, H50 (ONLY MODULE, NOT THE K"
type textarea "x"
type textarea "8073366 Ignition Module, Honeywell, H50 (ONLY MODULE, NOT THE KI"
type textarea "x"
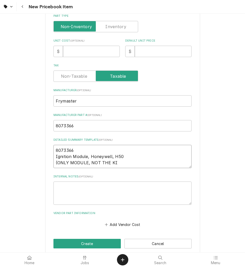
type textarea "8073366 Ignition Module, Honeywell, H50 (ONLY MODULE, NOT THE KIT"
type textarea "x"
type textarea "8073366 Ignition Module, Honeywell, H50 (ONLY MODULE, NOT THE KIT-"
click at [137, 159] on textarea "8073366 Ignition Module, Honeywell, H50 (ONLY MODULE, NOT THE KIT-" at bounding box center [123, 156] width 138 height 23
click at [132, 164] on textarea "8073366 Ignition Module, Honeywell, H50 (ONLY MODULE, NOT THE KIT-" at bounding box center [123, 156] width 138 height 23
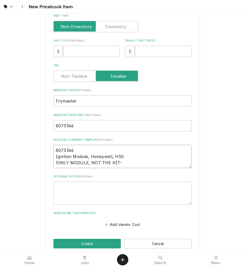
type textarea "x"
type textarea "8073366 Ignition Module, Honeywell, H50 (ONLY MODULE, NOT THE KIT-"
paste textarea "8263668"
type textarea "x"
type textarea "8073366 Ignition Module, Honeywell, H50 (ONLY MODULE, NOT THE KIT- 8263668"
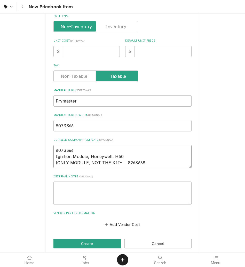
click at [123, 163] on textarea "8073366 Ignition Module, Honeywell, H50 (ONLY MODULE, NOT THE KIT- 8263668" at bounding box center [123, 156] width 138 height 23
type textarea "x"
type textarea "8073366 Ignition Module, Honeywell, H50 (ONLY MODULE, NOT THE KIT- 8263668"
click at [139, 163] on textarea "8073366 Ignition Module, Honeywell, H50 (ONLY MODULE, NOT THE KIT- 8263668" at bounding box center [123, 156] width 138 height 23
type textarea "x"
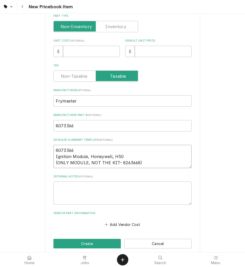
scroll to position [138, 0]
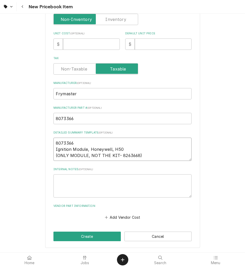
type textarea "8073366 Ignition Module, Honeywell, H50 (ONLY MODULE, NOT THE KIT- 8263668)"
click at [97, 47] on input "Unit Cost ( optional )" at bounding box center [91, 44] width 57 height 11
type textarea "x"
type input "0"
type textarea "x"
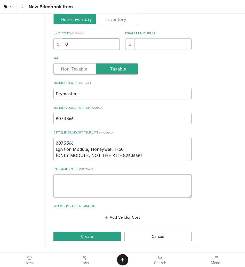
type input "01"
type textarea "x"
type input "0"
type textarea "x"
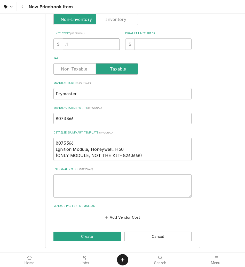
type input ".1"
click at [150, 46] on input "Default Unit Price" at bounding box center [163, 44] width 57 height 11
type textarea "x"
type input ".1"
click at [147, 154] on textarea "8073366 Ignition Module, Honeywell, H50 (ONLY MODULE, NOT THE KIT- 8263668)" at bounding box center [123, 149] width 138 height 23
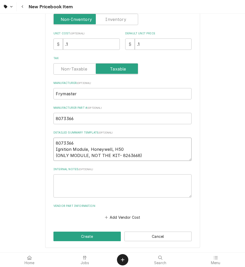
click at [56, 142] on textarea "8073366 Ignition Module, Honeywell, H50 (ONLY MODULE, NOT THE KIT- 8263668)" at bounding box center [123, 149] width 138 height 23
type textarea "x"
type textarea "8073366 Ignition Module, Honeywell, H50 (ONLY MODULE, NOT THE KIT- 8263668)"
type textarea "x"
type textarea "8073366 Ignition Module, Honeywell, H50 (ONLY MODULE, NOT THE KIT- 8263668)"
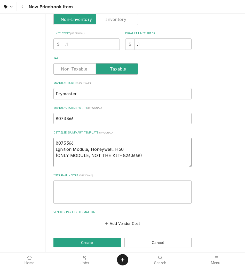
type textarea "x"
type textarea "O 8073366 Ignition Module, Honeywell, H50 (ONLY MODULE, NOT THE KIT- 8263668)"
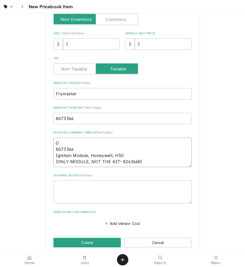
type textarea "x"
type textarea "OB 8073366 Ignition Module, Honeywell, H50 (ONLY MODULE, NOT THE KIT- 8263668)"
type textarea "x"
type textarea "OBS 8073366 Ignition Module, Honeywell, H50 (ONLY MODULE, NOT THE KIT- 8263668)"
type textarea "x"
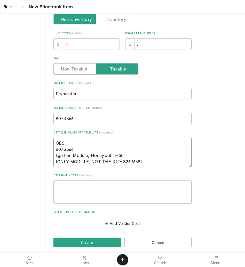
type textarea "OBSO 8073366 Ignition Module, Honeywell, H50 (ONLY MODULE, NOT THE KIT- 8263668)"
type textarea "x"
type textarea "OBSOL 8073366 Ignition Module, Honeywell, H50 (ONLY MODULE, NOT THE KIT- 826366…"
type textarea "x"
type textarea "OBSOLE 8073366 Ignition Module, Honeywell, H50 (ONLY MODULE, NOT THE KIT- 82636…"
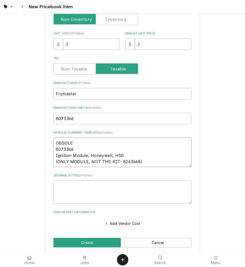
type textarea "x"
type textarea "OBSOLETE 8073366 Ignition Module, Honeywell, H50 (ONLY MODULE, NOT THE KIT- 826…"
type textarea "x"
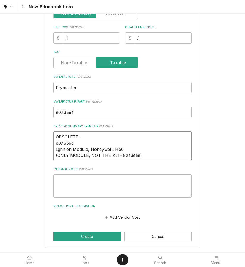
type textarea "OBSOLETE- 8073366 Ignition Module, Honeywell, H50 (ONLY MODULE, NOT THE KIT- 82…"
click at [113, 12] on div "New Pricebook Item" at bounding box center [122, 6] width 245 height 13
click at [114, 18] on input "Part Type" at bounding box center [96, 12] width 80 height 11
checkbox input "true"
type textarea "x"
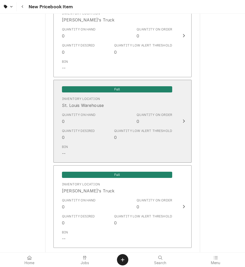
scroll to position [813, 0]
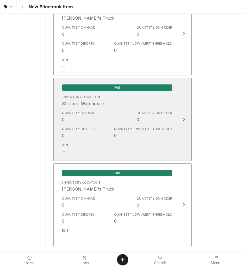
click at [122, 131] on div "Quantity Low Alert Threshold" at bounding box center [143, 129] width 58 height 5
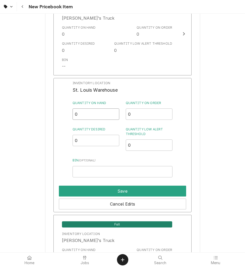
click at [89, 115] on input "0" at bounding box center [96, 114] width 47 height 11
type input "2"
click at [89, 170] on input "Bin ( optional )" at bounding box center [123, 171] width 100 height 11
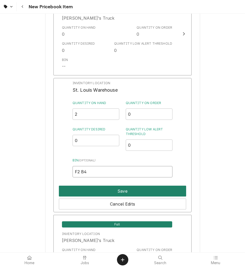
type input "F2 B4"
click at [100, 189] on button "Save" at bounding box center [122, 191] width 127 height 11
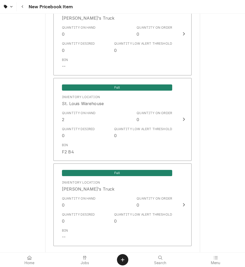
scroll to position [841, 0]
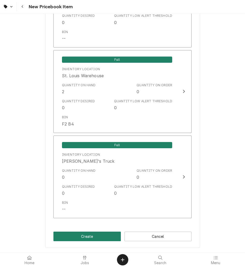
click at [93, 235] on button "Create" at bounding box center [87, 237] width 67 height 10
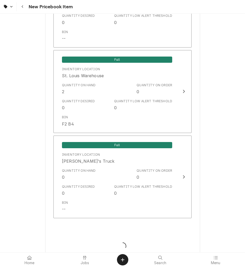
scroll to position [82, 0]
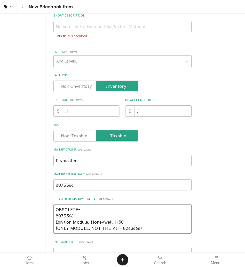
drag, startPoint x: 122, startPoint y: 221, endPoint x: 53, endPoint y: 222, distance: 68.5
click at [54, 222] on textarea "OBSOLETE- 8073366 Ignition Module, Honeywell, H50 (ONLY MODULE, NOT THE KIT- 82…" at bounding box center [123, 219] width 138 height 29
click at [67, 29] on input "Short Description" at bounding box center [123, 26] width 138 height 11
paste input "Ignition Module, Honeywell, H50"
type textarea "x"
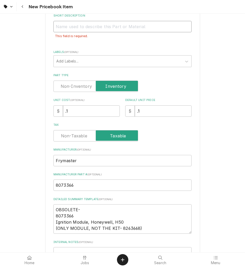
type input "Ignition Module, Honeywell, H50"
type textarea "x"
type input "Ignition Module, Honeywell, H50"
type textarea "x"
type input "Ignition Module, Honeywell, H50 ("
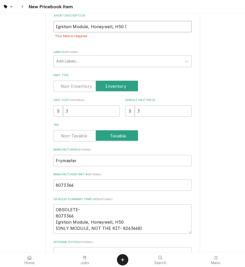
type textarea "x"
type input "Ignition Module, Honeywell, H50"
click at [84, 27] on input "Ignition Module, Honeywell, H50" at bounding box center [123, 26] width 138 height 11
type textarea "x"
type input "Ignition Module , Honeywell, H50"
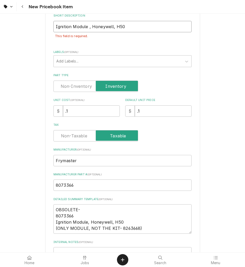
type textarea "x"
type input "Ignition Module O, Honeywell, H50"
type textarea "x"
type input "Ignition Module ON, Honeywell, H50"
type textarea "x"
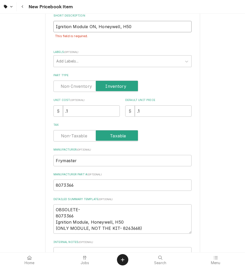
type input "Ignition Module ONL, Honeywell, H50"
type textarea "x"
type input "Ignition Module ONLY, Honeywell, H50"
type textarea "x"
type input "Ignition Module ONLY , Honeywell, H50"
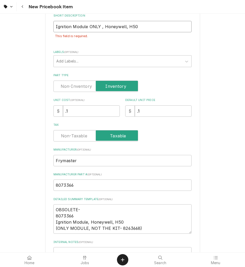
type textarea "x"
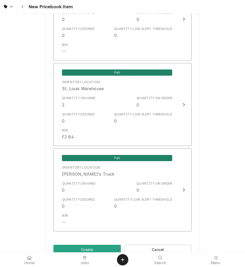
scroll to position [853, 0]
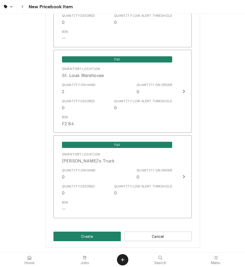
type input "Ignition Module ONLY, Honeywell, H50"
click at [79, 237] on button "Create" at bounding box center [87, 237] width 67 height 10
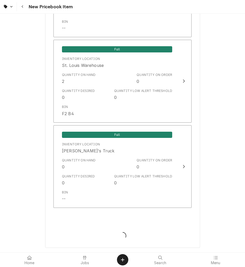
scroll to position [841, 0]
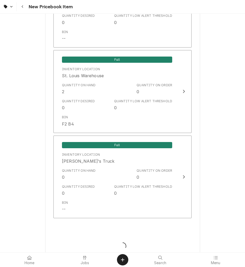
type textarea "x"
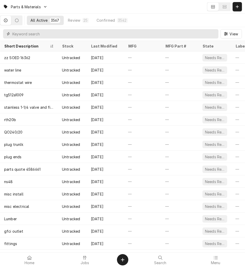
click at [167, 34] on input "Dynamic Content Wrapper" at bounding box center [114, 33] width 204 height 9
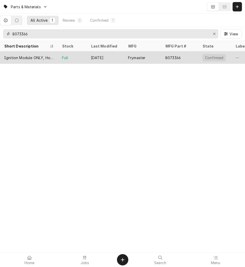
type input "8073366"
click at [109, 56] on div "Sep 3" at bounding box center [105, 57] width 37 height 12
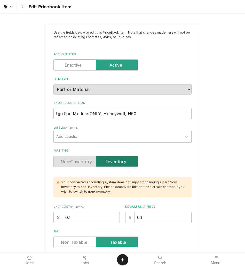
type textarea "x"
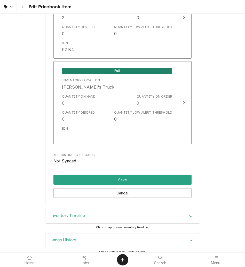
scroll to position [957, 0]
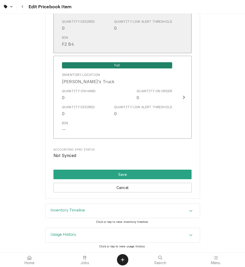
click at [124, 44] on div "Bin F2 B4" at bounding box center [117, 41] width 110 height 16
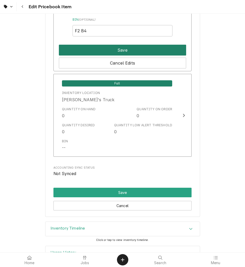
scroll to position [990, 0]
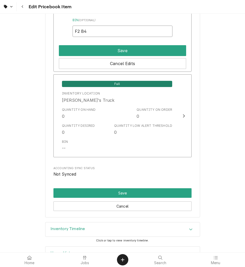
click at [80, 32] on input "F2 B4" at bounding box center [123, 31] width 100 height 11
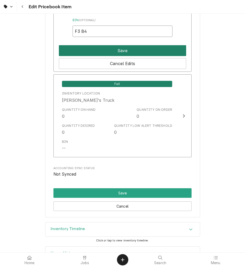
type input "F3 B4"
click at [87, 48] on button "Save" at bounding box center [122, 50] width 127 height 11
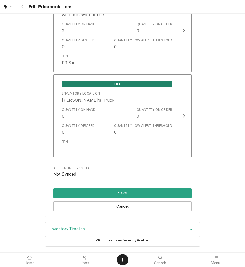
scroll to position [957, 0]
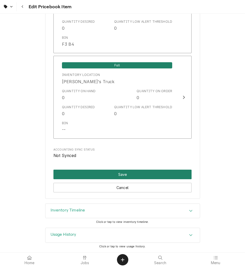
click at [126, 175] on button "Save" at bounding box center [123, 175] width 138 height 10
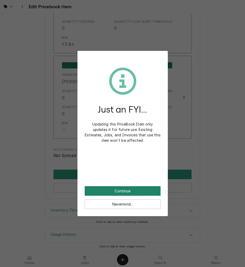
click at [127, 191] on button "Continue" at bounding box center [123, 191] width 76 height 10
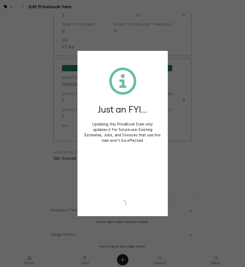
scroll to position [954, 0]
type textarea "x"
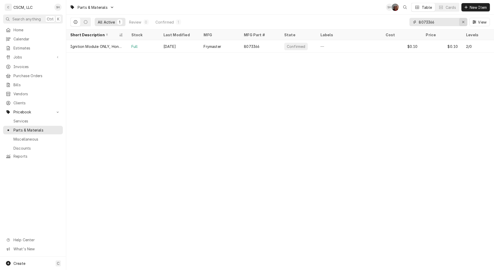
click at [245, 19] on div "Erase input" at bounding box center [462, 21] width 5 height 5
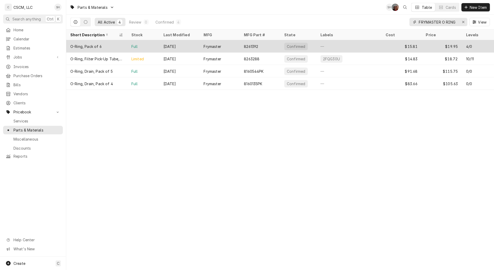
type input "FRYMASTER O RING"
click at [245, 44] on div "—" at bounding box center [348, 46] width 65 height 12
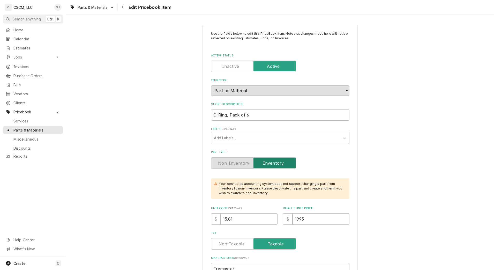
type textarea "x"
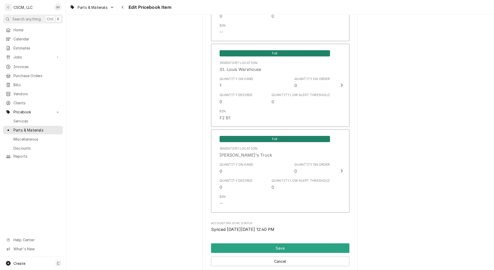
scroll to position [929, 0]
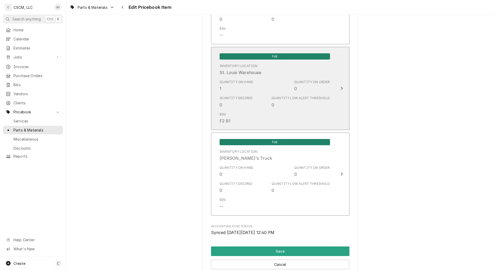
click at [317, 107] on div "Quantity Low Alert Threshold 0" at bounding box center [300, 102] width 58 height 12
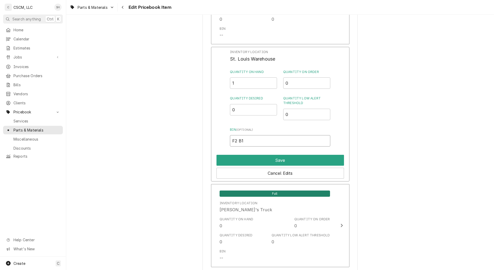
click at [273, 141] on input "F2 B1" at bounding box center [280, 140] width 100 height 11
type input "F2 B3"
click at [274, 159] on button "Save" at bounding box center [279, 160] width 127 height 11
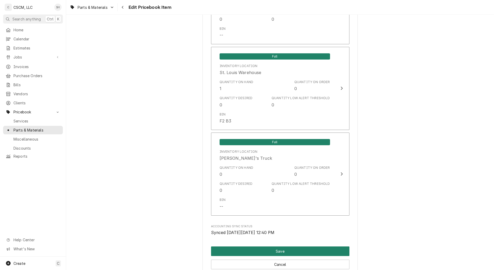
click at [271, 254] on button "Save" at bounding box center [280, 251] width 138 height 10
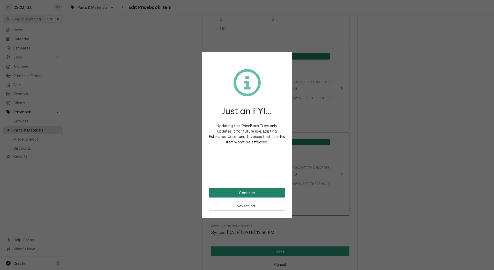
click at [255, 191] on button "Continue" at bounding box center [247, 193] width 76 height 10
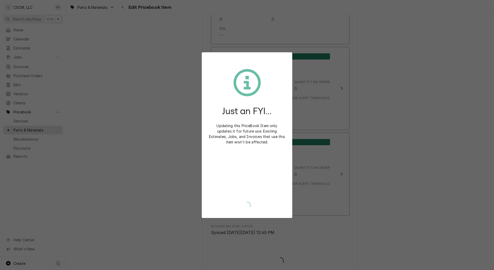
type textarea "x"
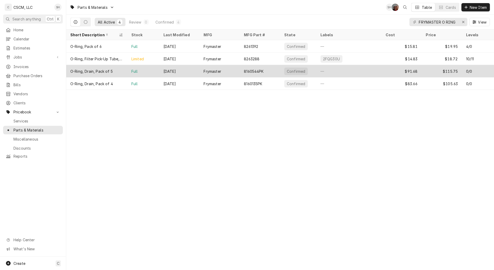
click at [271, 69] on div "8160544PK" at bounding box center [260, 71] width 40 height 12
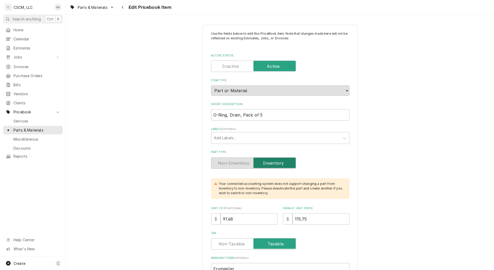
type textarea "x"
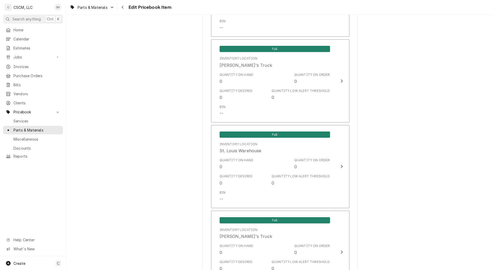
scroll to position [988, 0]
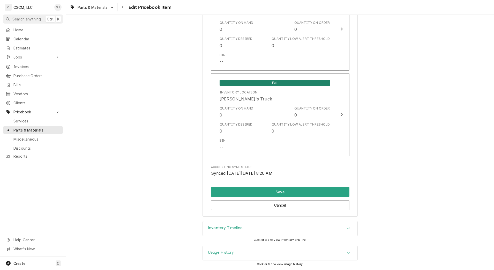
click at [233, 225] on h3 "Inventory Timeline" at bounding box center [225, 227] width 35 height 5
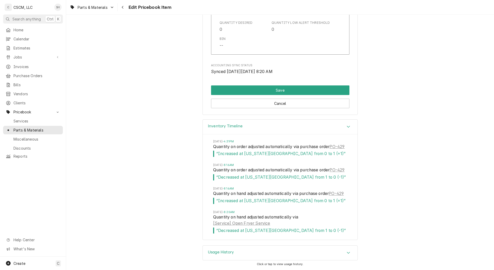
scroll to position [1102, 0]
click at [227, 249] on h3 "Usage History" at bounding box center [221, 251] width 26 height 5
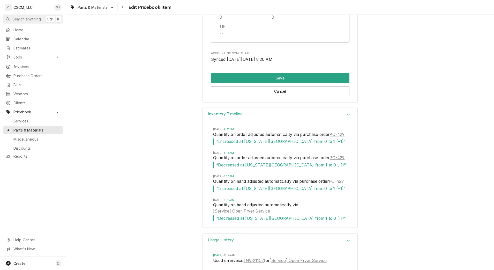
scroll to position [1149, 0]
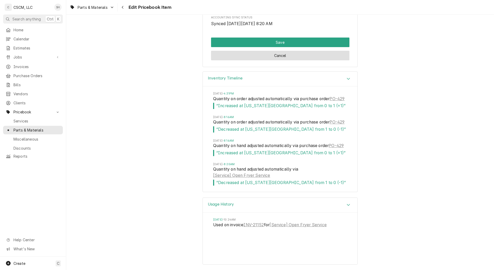
click at [219, 51] on button "Cancel" at bounding box center [280, 56] width 138 height 10
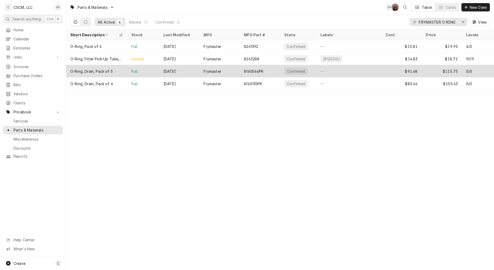
click at [212, 72] on div "Frymaster" at bounding box center [211, 71] width 17 height 5
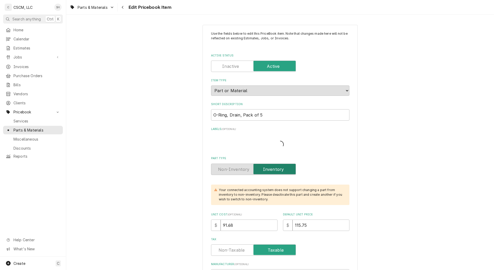
type textarea "x"
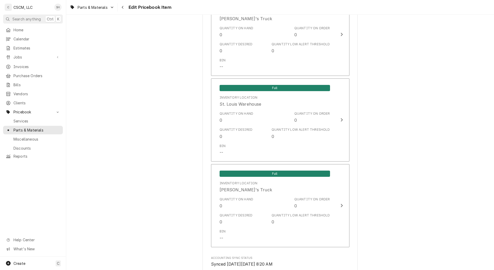
scroll to position [988, 0]
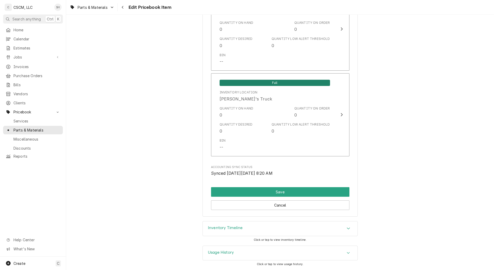
click at [229, 224] on div "Inventory Timeline" at bounding box center [280, 228] width 155 height 14
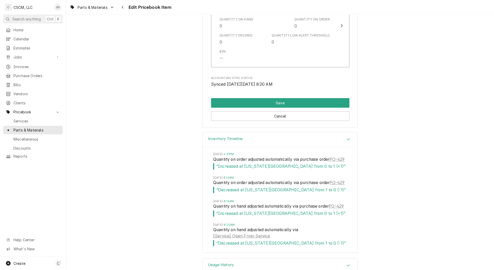
scroll to position [1102, 0]
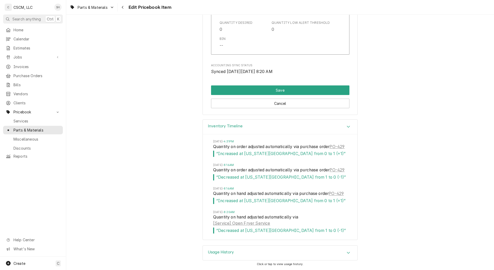
click at [340, 248] on div "Usage History" at bounding box center [280, 252] width 155 height 14
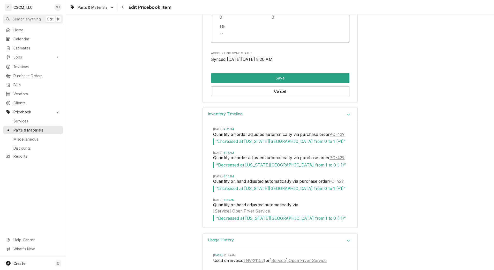
scroll to position [1149, 0]
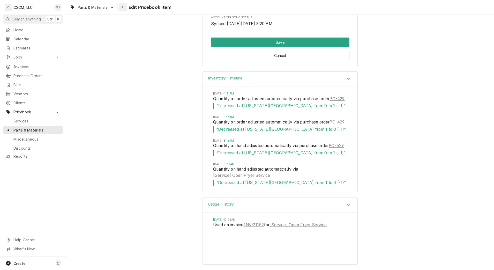
click at [119, 3] on button "Navigate back" at bounding box center [123, 7] width 8 height 8
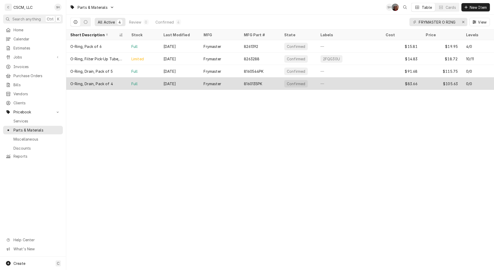
click at [163, 83] on div "Sep 2" at bounding box center [179, 83] width 40 height 12
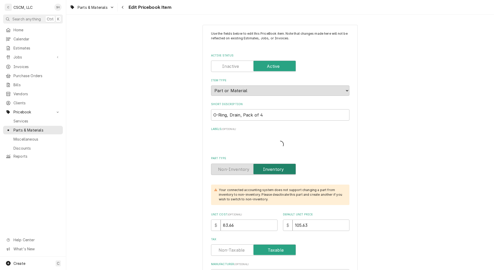
type textarea "x"
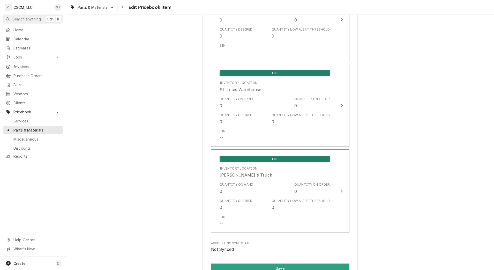
scroll to position [953, 0]
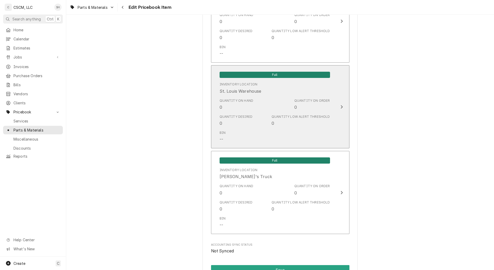
click at [266, 119] on div "Quantity Desired 0 Quantity Low Alert Threshold 0" at bounding box center [275, 120] width 110 height 16
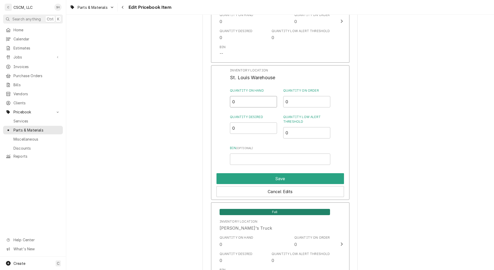
click at [244, 101] on input "0" at bounding box center [253, 101] width 47 height 11
type input ".75"
click at [254, 156] on input "Bin ( optional )" at bounding box center [280, 158] width 100 height 11
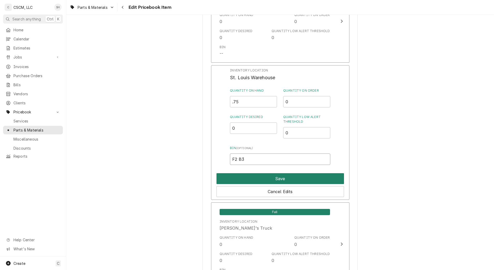
type input "F2 B3"
click at [254, 178] on button "Save" at bounding box center [279, 178] width 127 height 11
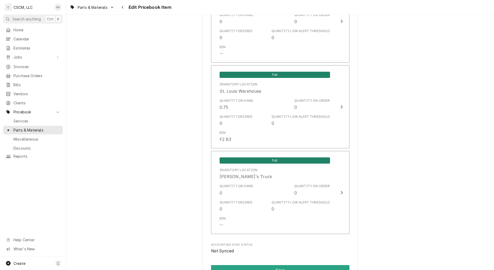
scroll to position [1030, 0]
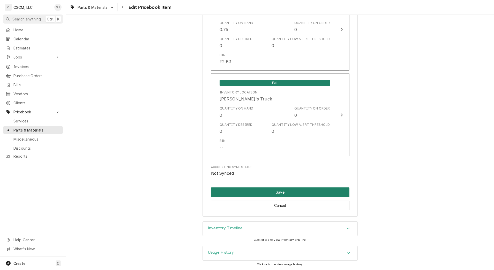
click at [255, 192] on button "Save" at bounding box center [280, 192] width 138 height 10
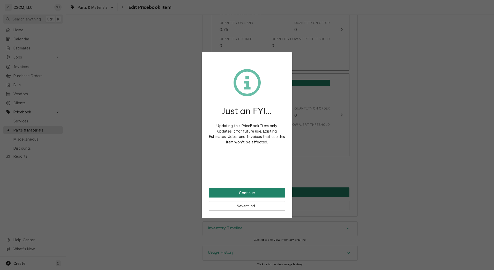
click at [255, 192] on button "Continue" at bounding box center [247, 193] width 76 height 10
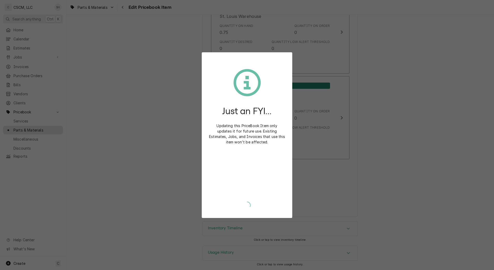
type textarea "x"
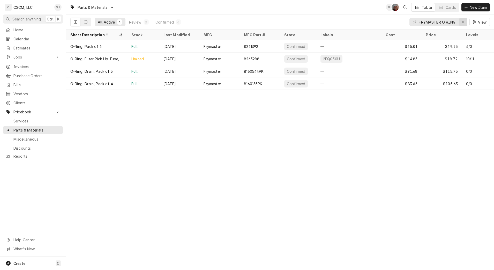
click at [462, 19] on div "Erase input" at bounding box center [462, 21] width 5 height 5
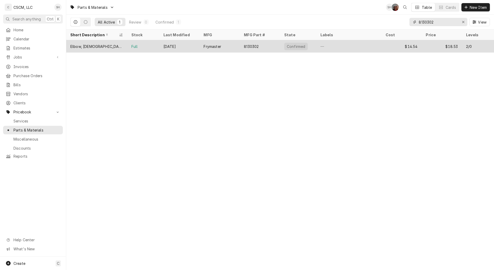
type input "8130302"
click at [418, 47] on div "$14.54" at bounding box center [401, 46] width 40 height 12
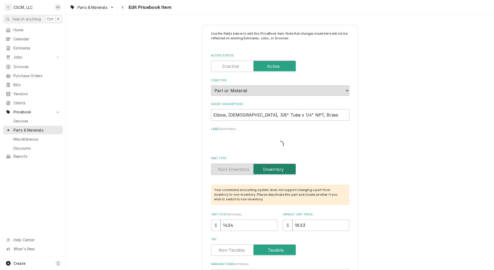
type textarea "x"
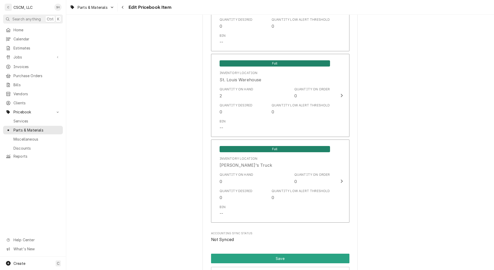
scroll to position [1030, 0]
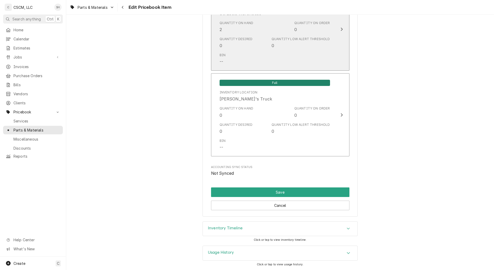
click at [304, 62] on div "Bin --" at bounding box center [275, 59] width 110 height 16
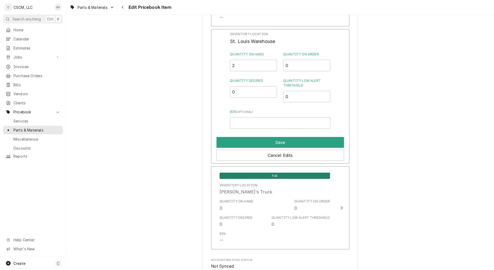
scroll to position [988, 0]
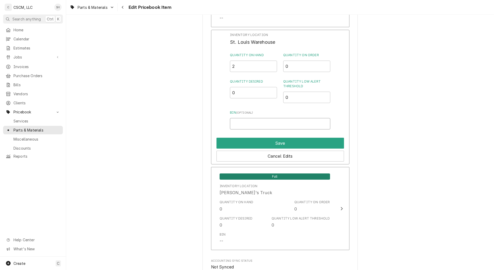
click at [264, 125] on input "Bin ( optional )" at bounding box center [280, 123] width 100 height 11
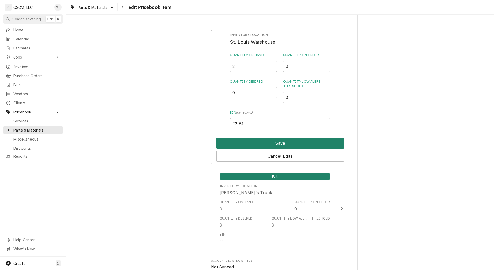
type input "F2 B1"
click at [262, 142] on button "Save" at bounding box center [279, 143] width 127 height 11
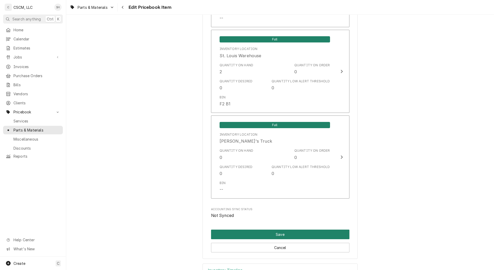
click at [256, 235] on button "Save" at bounding box center [280, 234] width 138 height 10
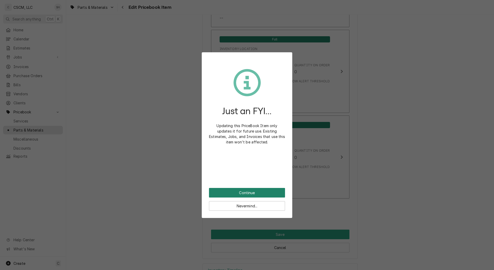
click at [259, 193] on button "Continue" at bounding box center [247, 193] width 76 height 10
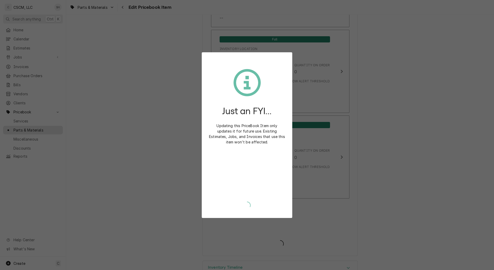
type textarea "x"
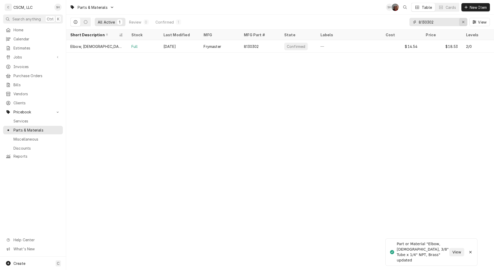
click at [462, 22] on icon "Erase input" at bounding box center [463, 22] width 3 height 4
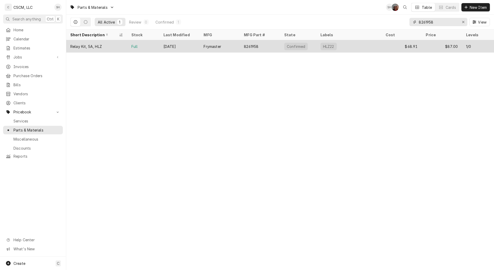
type input "8261958"
click at [272, 45] on div "8261958" at bounding box center [260, 46] width 40 height 12
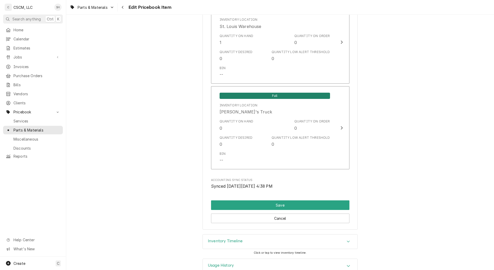
scroll to position [1030, 0]
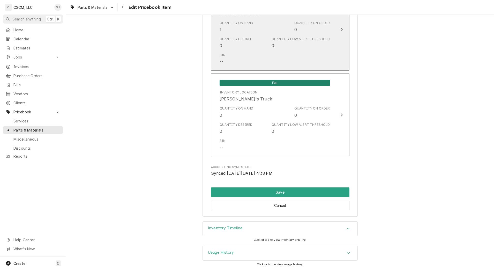
drag, startPoint x: 0, startPoint y: 0, endPoint x: 272, endPoint y: 45, distance: 275.9
click at [272, 45] on div "0" at bounding box center [272, 45] width 3 height 6
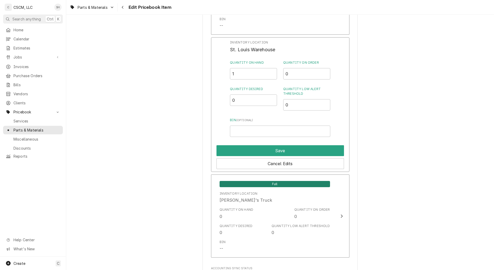
scroll to position [981, 0]
click at [260, 130] on input "Bin ( optional )" at bounding box center [280, 130] width 100 height 11
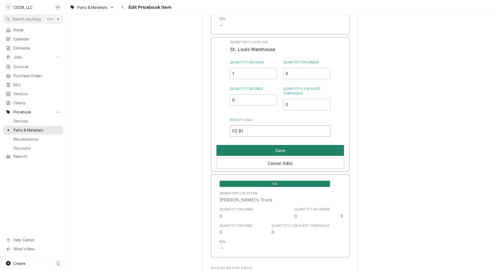
type input "F2 B1"
click at [259, 152] on button "Save" at bounding box center [279, 150] width 127 height 11
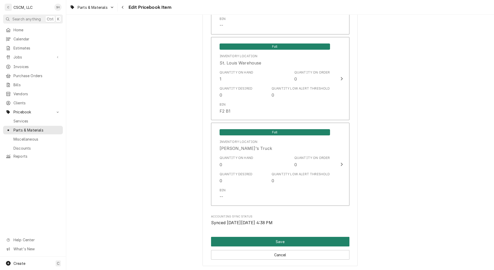
click at [257, 242] on button "Save" at bounding box center [280, 242] width 138 height 10
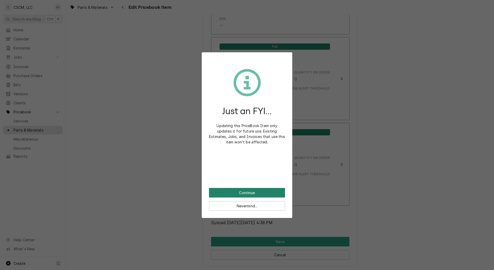
click at [255, 191] on button "Continue" at bounding box center [247, 193] width 76 height 10
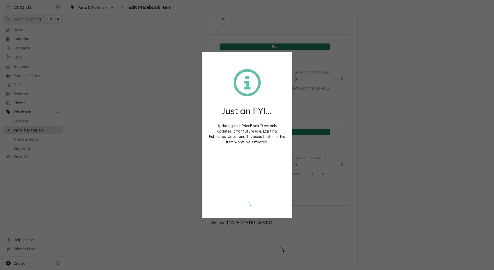
type textarea "x"
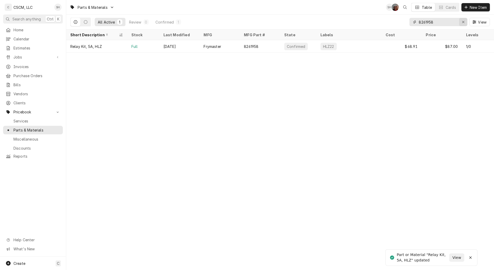
click at [465, 22] on div "Erase input" at bounding box center [462, 21] width 5 height 5
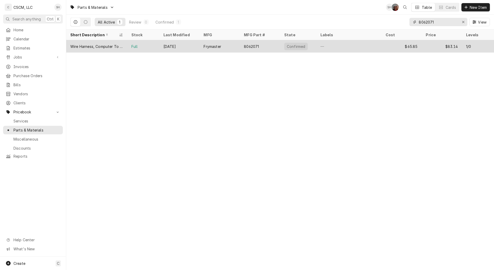
type input "8062071"
click at [381, 46] on div "$65.85" at bounding box center [401, 46] width 40 height 12
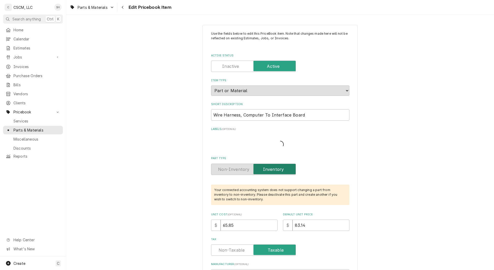
type textarea "x"
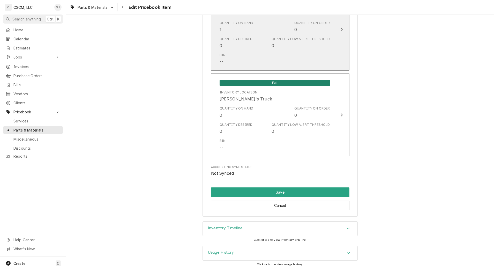
click at [289, 51] on div "Bin --" at bounding box center [275, 59] width 110 height 16
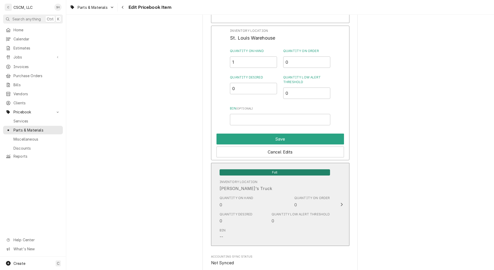
scroll to position [992, 0]
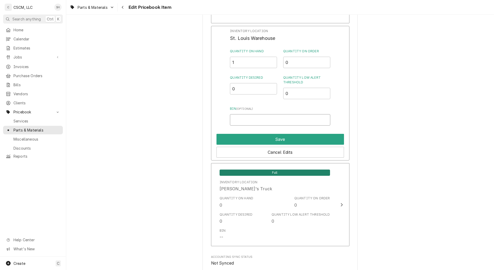
click at [260, 121] on input "Bin ( optional )" at bounding box center [280, 119] width 100 height 11
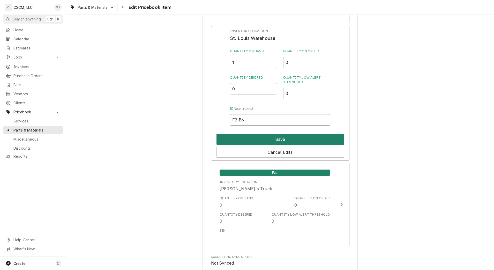
type input "F2 B6"
click at [261, 136] on button "Save" at bounding box center [279, 139] width 127 height 11
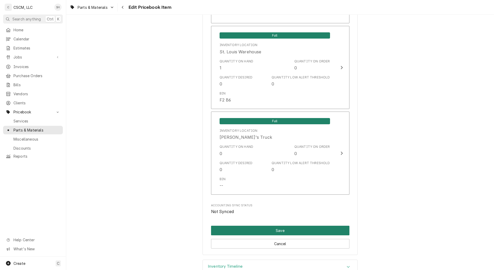
click at [266, 227] on button "Save" at bounding box center [280, 230] width 138 height 10
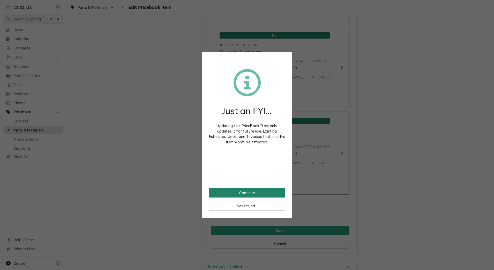
click at [265, 191] on button "Continue" at bounding box center [247, 193] width 76 height 10
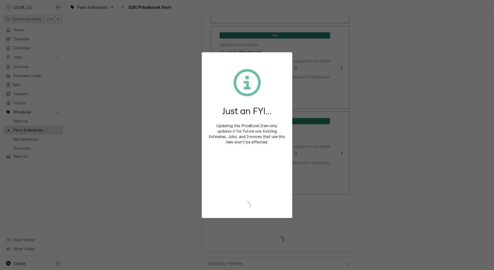
type textarea "x"
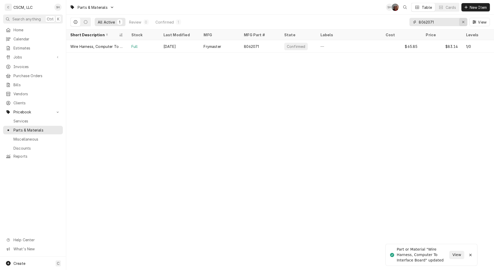
click at [462, 24] on div "Erase input" at bounding box center [462, 21] width 5 height 5
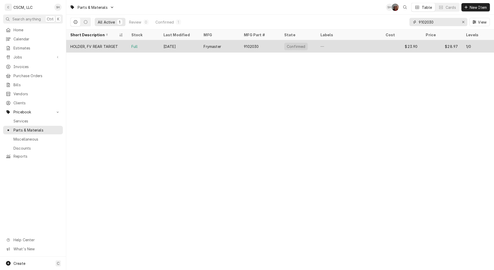
type input "9102030"
click at [334, 49] on div "—" at bounding box center [348, 46] width 65 height 12
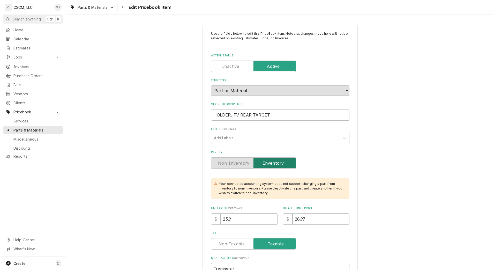
type textarea "x"
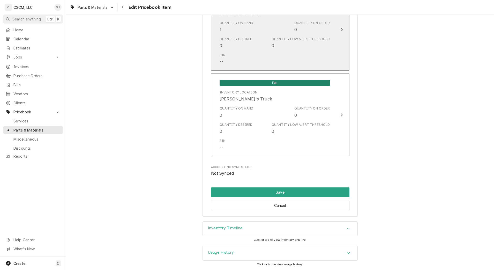
click at [298, 57] on div "Bin --" at bounding box center [275, 59] width 110 height 16
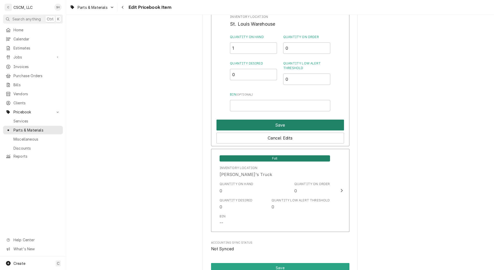
scroll to position [1003, 0]
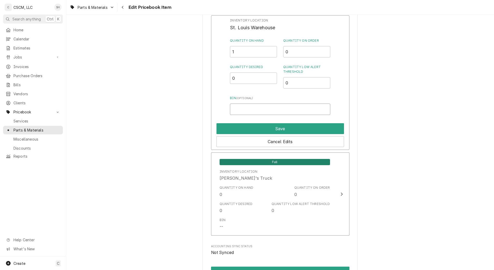
click at [262, 111] on input "Bin ( optional )" at bounding box center [280, 108] width 100 height 11
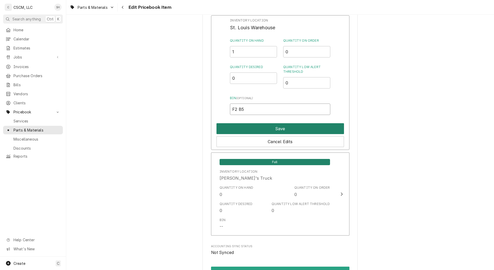
type input "F2 B5"
click at [266, 131] on button "Save" at bounding box center [279, 128] width 127 height 11
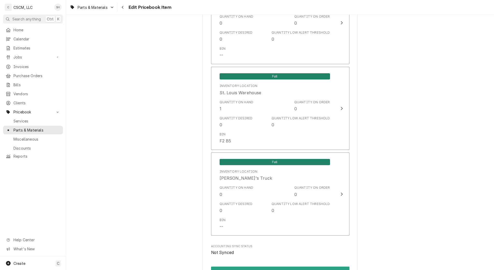
scroll to position [1030, 0]
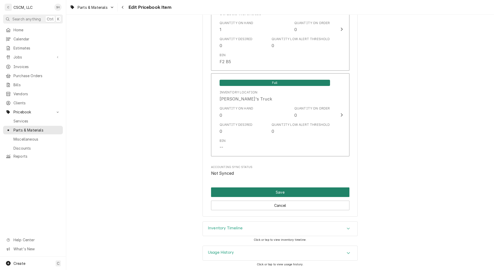
click at [277, 193] on button "Save" at bounding box center [280, 192] width 138 height 10
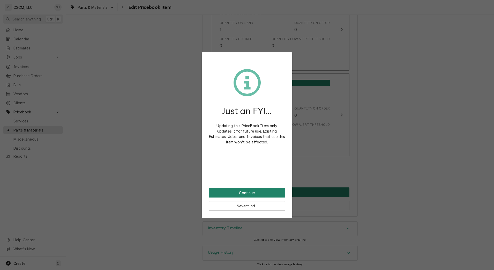
click at [277, 193] on button "Continue" at bounding box center [247, 193] width 76 height 10
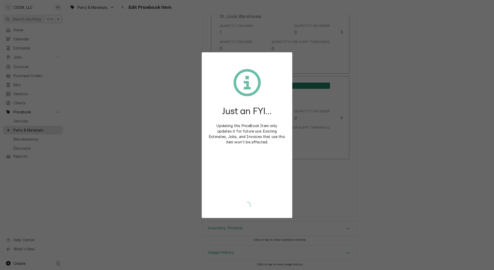
scroll to position [1027, 0]
type textarea "x"
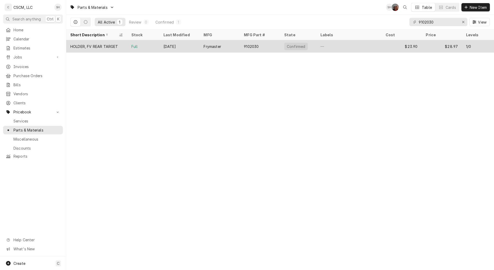
click at [332, 43] on div "—" at bounding box center [348, 46] width 65 height 12
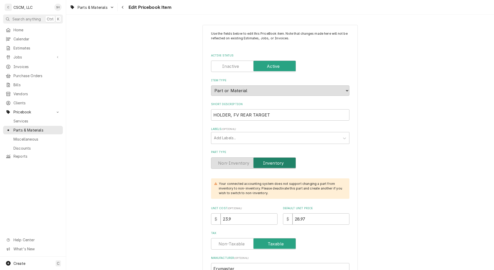
click at [332, 43] on p "Use the fields below to edit this PriceBook item. Note that changes made here w…" at bounding box center [280, 38] width 138 height 14
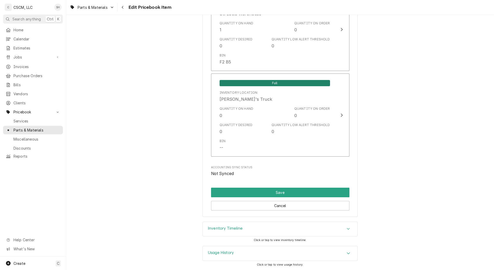
scroll to position [1030, 0]
click at [296, 192] on button "Save" at bounding box center [280, 192] width 138 height 10
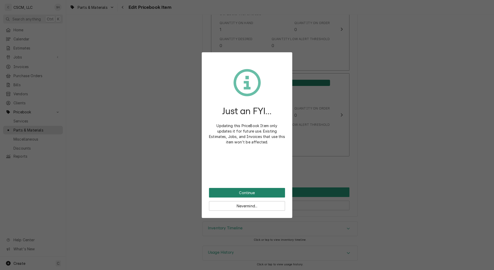
click at [263, 192] on button "Continue" at bounding box center [247, 193] width 76 height 10
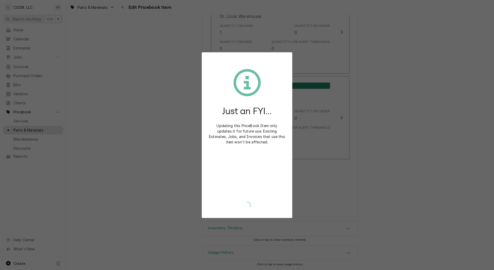
scroll to position [1027, 0]
type textarea "x"
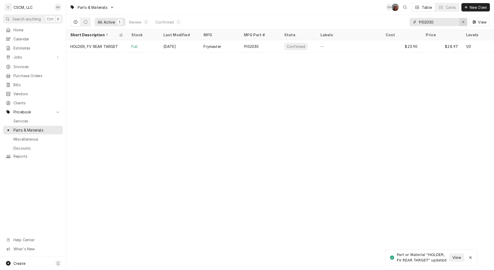
click at [463, 20] on icon "Erase input" at bounding box center [463, 22] width 3 height 4
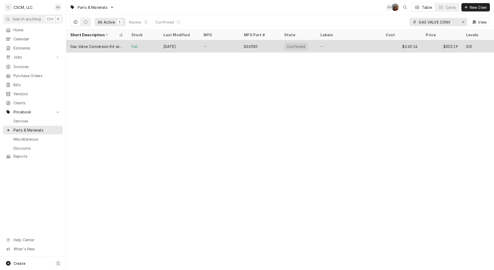
type input "GAS VALVE CONV"
click at [222, 48] on div "—" at bounding box center [219, 46] width 40 height 12
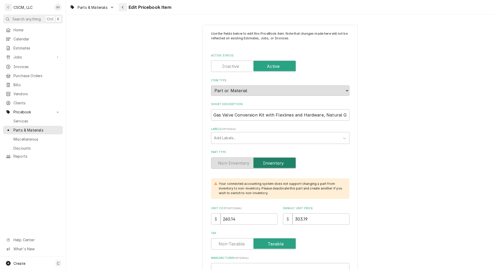
click at [123, 3] on button "Navigate back" at bounding box center [123, 7] width 8 height 8
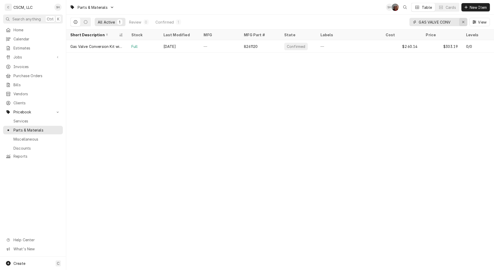
click at [462, 22] on icon "Erase input" at bounding box center [463, 22] width 3 height 4
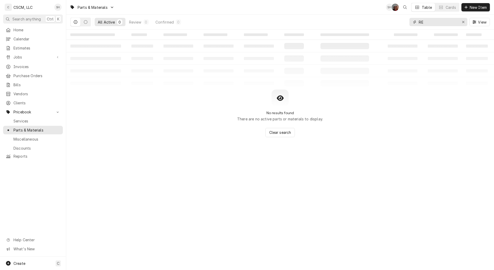
type input "R"
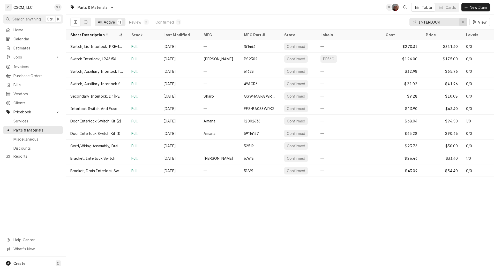
type input "INTERLOCK"
click at [463, 22] on icon "Erase input" at bounding box center [463, 22] width 2 height 2
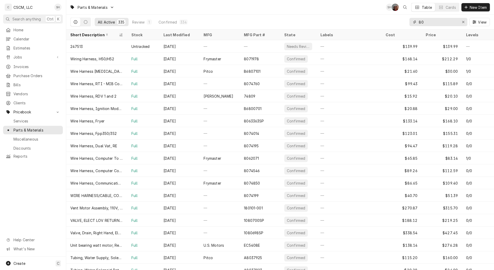
click at [442, 21] on input "80" at bounding box center [438, 22] width 39 height 8
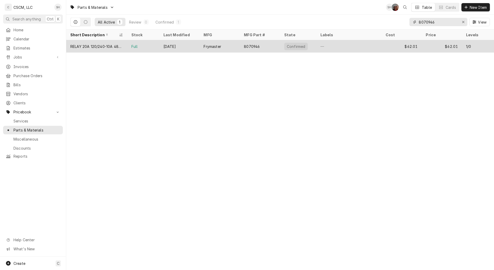
type input "8070946"
click at [114, 47] on div "RELAY 20A 120/240-10A 480, 12V" at bounding box center [96, 46] width 53 height 5
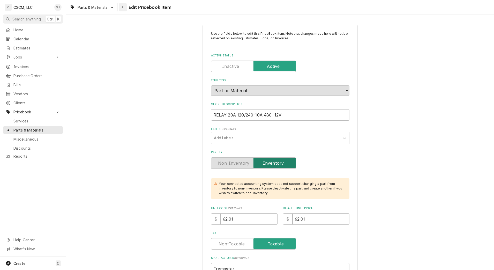
click at [123, 7] on icon "Navigate back" at bounding box center [123, 7] width 2 height 4
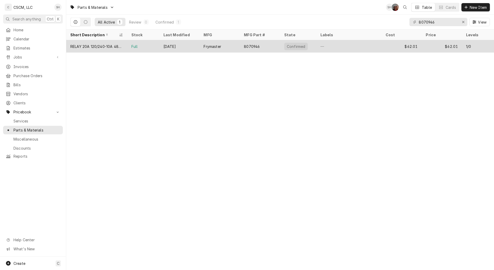
click at [153, 47] on div "Full" at bounding box center [143, 46] width 32 height 12
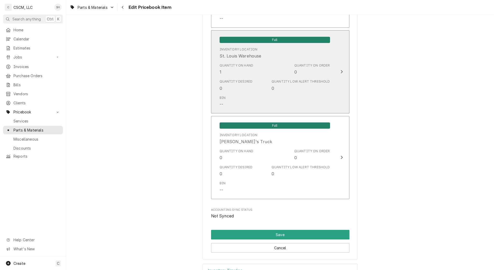
scroll to position [945, 0]
click at [248, 74] on div "Quantity on Hand 1" at bounding box center [237, 69] width 34 height 12
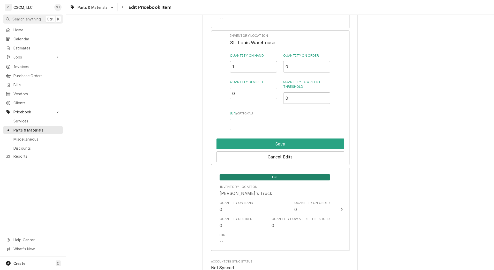
click at [245, 124] on input "Bin ( optional )" at bounding box center [280, 124] width 100 height 11
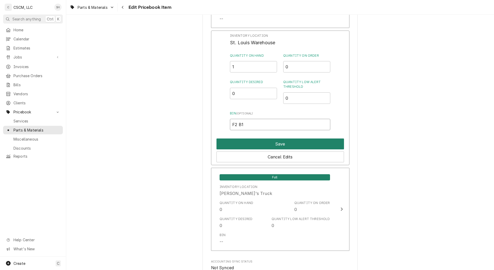
type input "F2 B1"
click at [233, 143] on button "Save" at bounding box center [279, 143] width 127 height 11
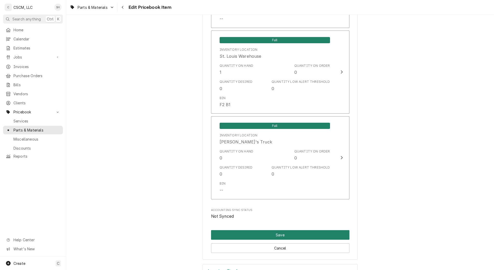
click at [253, 233] on button "Save" at bounding box center [280, 235] width 138 height 10
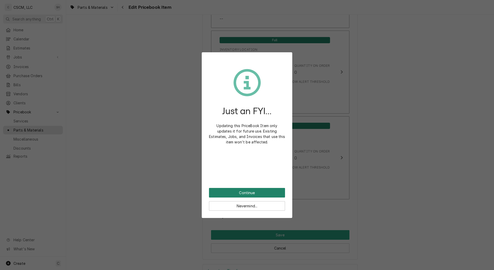
click at [251, 194] on button "Continue" at bounding box center [247, 193] width 76 height 10
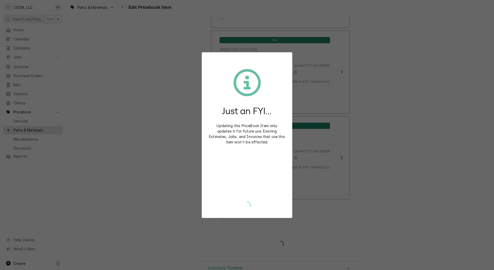
type textarea "x"
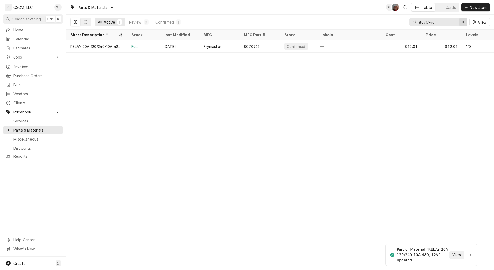
click at [463, 20] on div "Erase input" at bounding box center [462, 21] width 5 height 5
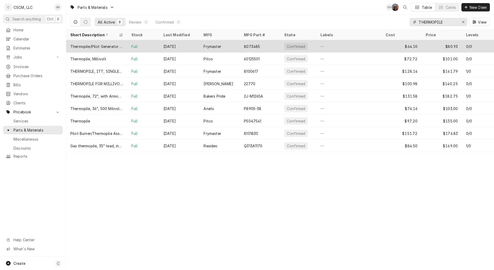
type input "THERMOPILE"
click at [214, 48] on div "Frymaster" at bounding box center [211, 46] width 17 height 5
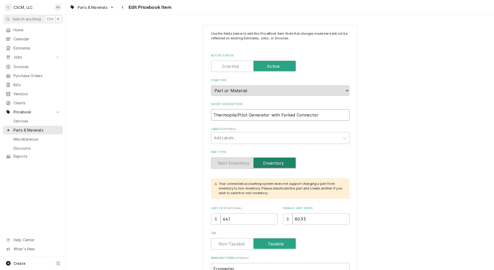
click at [336, 117] on input "Thermopile/Pilot Generator with Forked Connector" at bounding box center [280, 114] width 138 height 11
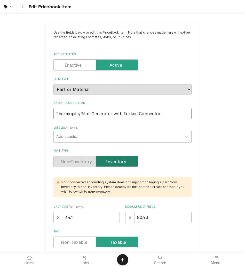
type textarea "x"
click at [24, 10] on button "Navigate back" at bounding box center [22, 6] width 9 height 9
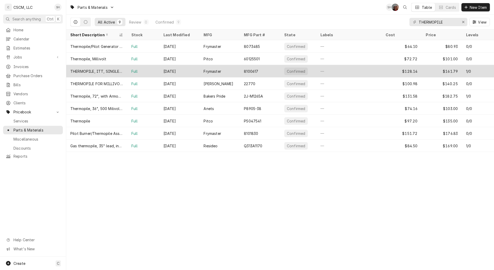
click at [95, 71] on div "THERMOPILE, ITT, SINGLE SCREW-IN LEAD" at bounding box center [96, 71] width 53 height 5
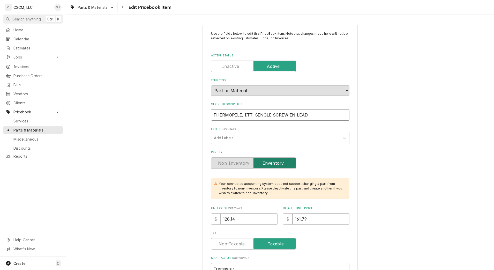
click at [306, 113] on input "THERMOPILE, ITT, SINGLE SCREW-IN LEAD" at bounding box center [280, 114] width 138 height 11
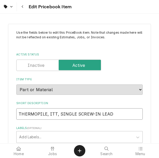
type textarea "x"
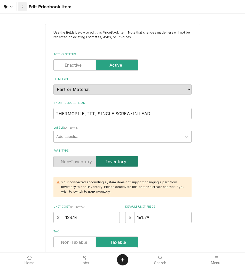
click at [24, 5] on div "Navigate back" at bounding box center [22, 6] width 5 height 5
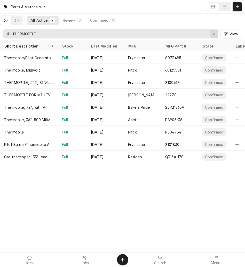
click at [214, 34] on icon "Erase input" at bounding box center [215, 34] width 2 height 2
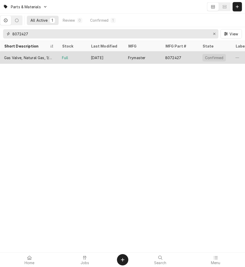
type input "8072427"
click at [39, 58] on div "Gas Valve, Natural Gas, 1/2" x 1/2", For Milivolt Sysytems Only (2)" at bounding box center [29, 57] width 50 height 5
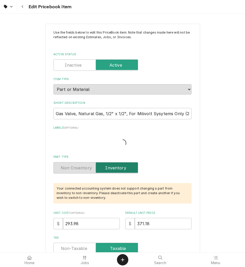
type textarea "x"
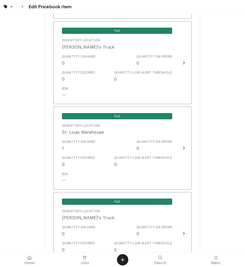
scroll to position [1004, 0]
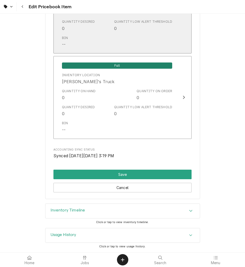
click at [87, 32] on div "Quantity Desired 0 Quantity Low Alert Threshold 0" at bounding box center [117, 25] width 110 height 16
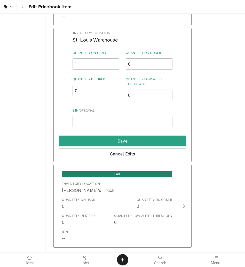
scroll to position [946, 0]
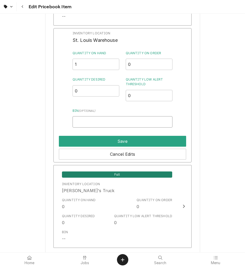
click at [96, 123] on input "Bin ( optional )" at bounding box center [123, 121] width 100 height 11
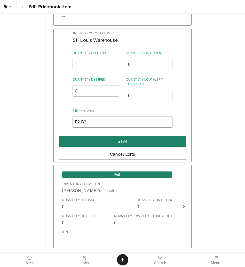
type input "F2 B2"
click at [93, 145] on button "Save" at bounding box center [122, 141] width 127 height 11
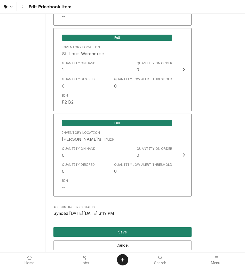
click at [104, 232] on button "Save" at bounding box center [123, 233] width 138 height 10
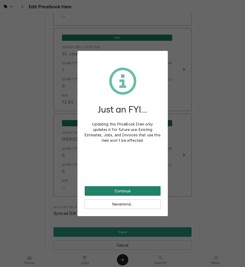
click at [127, 194] on button "Continue" at bounding box center [123, 191] width 76 height 10
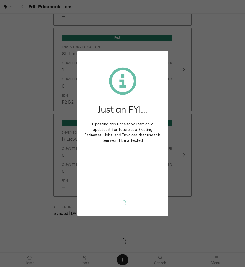
type textarea "x"
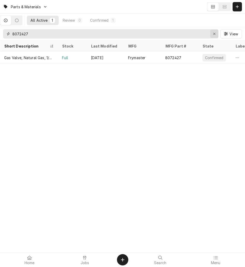
click at [214, 34] on icon "Erase input" at bounding box center [214, 34] width 3 height 4
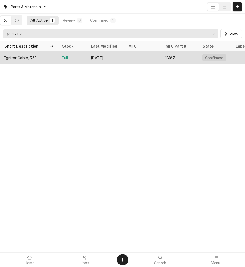
type input "18187"
click at [116, 61] on div "May 20" at bounding box center [105, 57] width 37 height 12
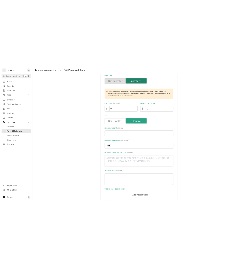
scroll to position [68, 0]
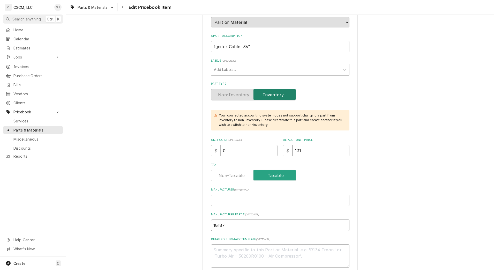
click at [230, 223] on input "18187" at bounding box center [280, 224] width 138 height 11
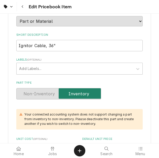
type textarea "x"
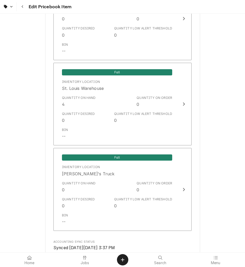
scroll to position [857, 0]
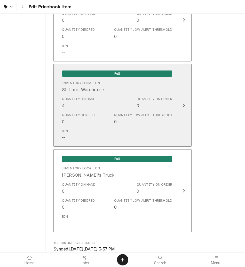
click at [163, 134] on div "Bin --" at bounding box center [117, 135] width 110 height 16
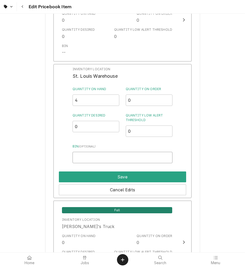
click at [130, 158] on input "Bin ( optional )" at bounding box center [123, 157] width 100 height 11
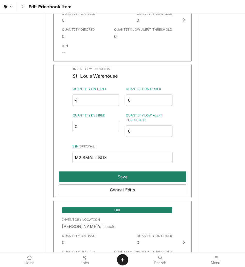
type input "M2 SMALL BOX"
click at [122, 178] on button "Save" at bounding box center [122, 177] width 127 height 11
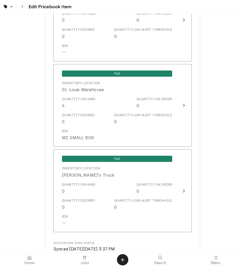
scroll to position [951, 0]
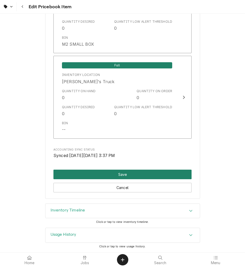
click at [122, 172] on button "Save" at bounding box center [123, 175] width 138 height 10
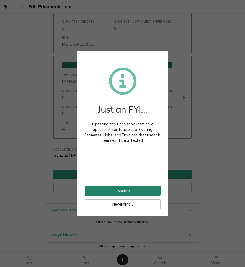
click at [125, 190] on button "Continue" at bounding box center [123, 191] width 76 height 10
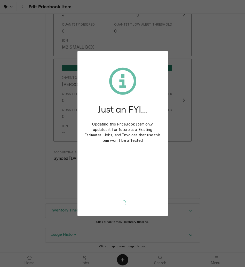
scroll to position [948, 0]
type textarea "x"
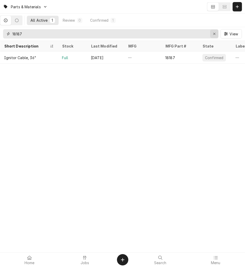
click at [213, 32] on icon "Erase input" at bounding box center [214, 34] width 3 height 4
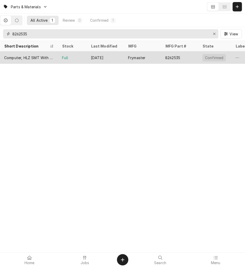
type input "8262535"
click at [32, 56] on div "Computer, HLZ SMT With Spacers" at bounding box center [29, 57] width 50 height 5
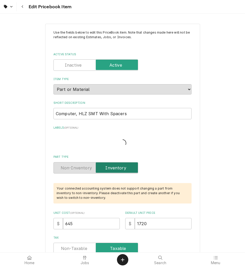
type textarea "x"
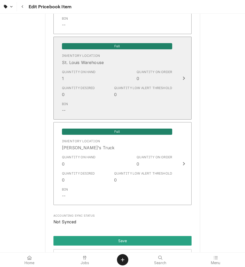
scroll to position [980, 0]
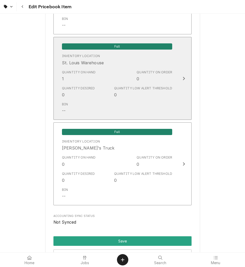
click at [116, 79] on div "Quantity on Hand 1 Quantity on Order 0" at bounding box center [117, 76] width 110 height 16
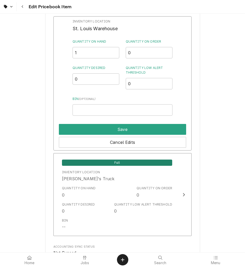
scroll to position [1004, 0]
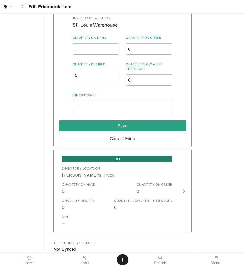
click at [104, 108] on input "Bin ( optional )" at bounding box center [123, 106] width 100 height 11
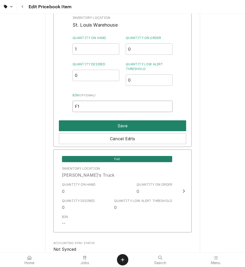
type input "F1"
click at [113, 122] on button "Save" at bounding box center [122, 125] width 127 height 11
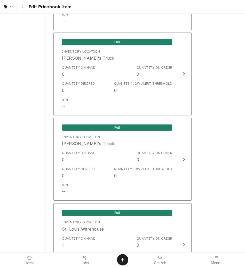
scroll to position [1046, 0]
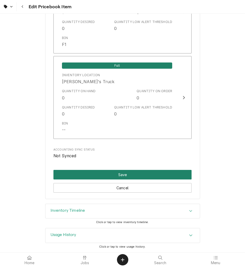
click at [170, 177] on button "Save" at bounding box center [123, 175] width 138 height 10
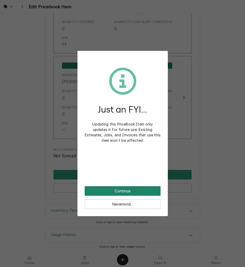
click at [155, 193] on button "Continue" at bounding box center [123, 191] width 76 height 10
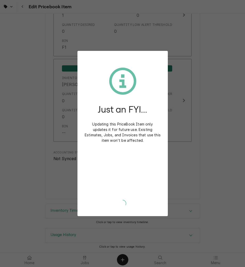
scroll to position [1043, 0]
type textarea "x"
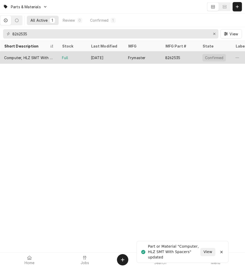
click at [152, 59] on div "Frymaster" at bounding box center [142, 57] width 37 height 12
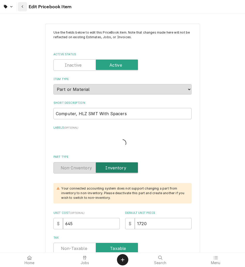
type textarea "x"
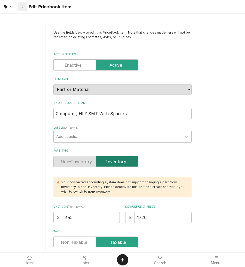
click at [20, 6] on div "Navigate back" at bounding box center [22, 6] width 5 height 5
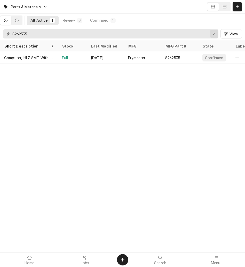
click at [211, 34] on button "Erase input" at bounding box center [214, 34] width 8 height 8
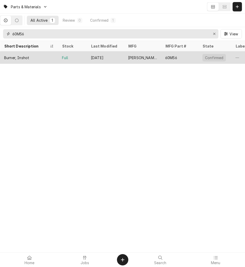
type input "60M56"
click at [161, 55] on div "[PERSON_NAME]" at bounding box center [142, 57] width 37 height 12
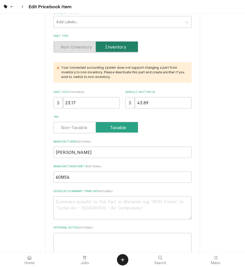
scroll to position [115, 0]
drag, startPoint x: 87, startPoint y: 174, endPoint x: 9, endPoint y: 178, distance: 78.2
drag, startPoint x: 90, startPoint y: 102, endPoint x: 2, endPoint y: 92, distance: 89.0
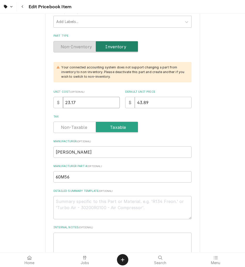
type textarea "x"
type input "2"
type textarea "x"
type input "28"
type textarea "x"
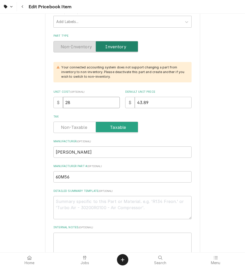
type input "28.1"
type textarea "x"
type input "28.13"
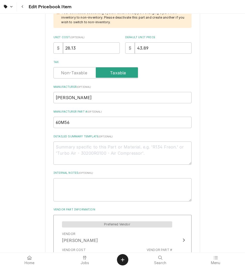
scroll to position [171, 0]
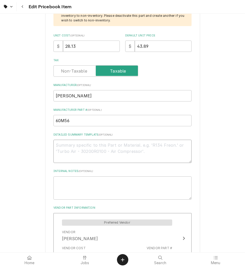
click at [85, 157] on textarea "Detailed Summary Template ( optional )" at bounding box center [123, 151] width 138 height 23
paste textarea "60M56 Burner, Inshot"
type textarea "x"
type textarea "60M56 Burner, Inshot"
click at [68, 145] on textarea "60M56 Burner, Inshot" at bounding box center [123, 151] width 138 height 23
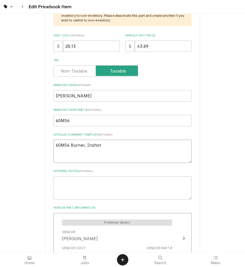
type textarea "x"
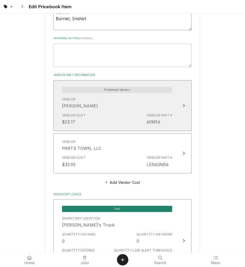
scroll to position [308, 0]
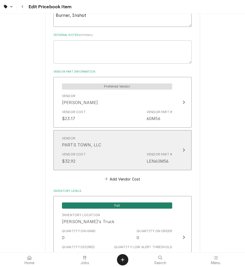
type textarea "60M56 Burner, Inshot"
click at [173, 149] on div "Vendor PARTS TOWN, LLC Vendor Cost $32.92 Vendor Part # LEN60M56" at bounding box center [117, 150] width 119 height 34
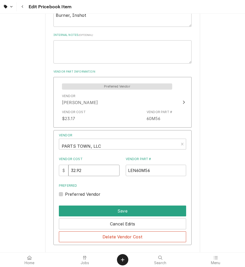
drag, startPoint x: 91, startPoint y: 170, endPoint x: 34, endPoint y: 170, distance: 57.1
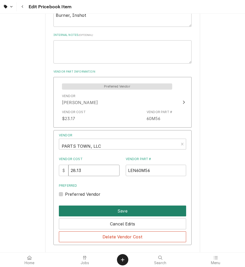
type input "28.13"
click at [97, 209] on button "Save" at bounding box center [122, 211] width 127 height 11
type textarea "x"
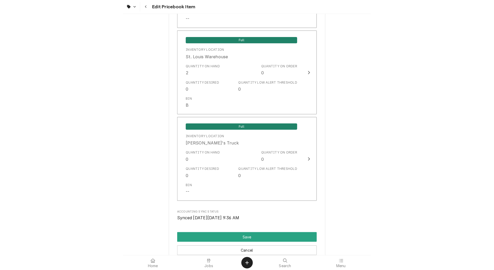
scroll to position [987, 0]
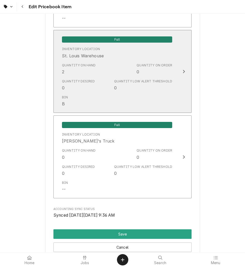
click at [162, 81] on div "Quantity Low Alert Threshold" at bounding box center [143, 81] width 58 height 5
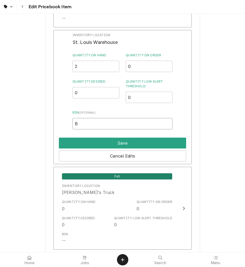
click at [114, 122] on input "B" at bounding box center [123, 123] width 100 height 11
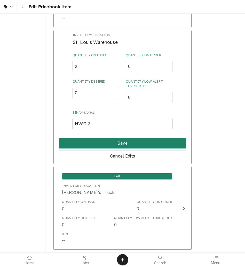
type input "HVAC 3"
click at [119, 146] on button "Save" at bounding box center [122, 143] width 127 height 11
type textarea "x"
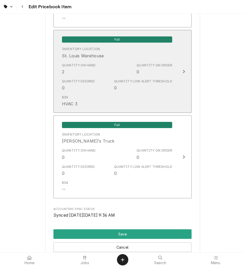
click at [143, 92] on div "Quantity Desired 0 Quantity Low Alert Threshold 0" at bounding box center [117, 85] width 110 height 16
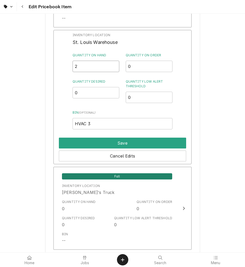
click at [95, 65] on input "2" at bounding box center [96, 66] width 47 height 11
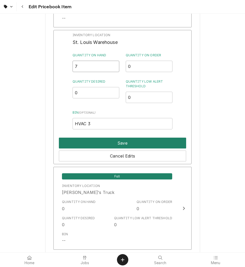
type input "7"
click at [107, 144] on button "Save" at bounding box center [122, 143] width 127 height 11
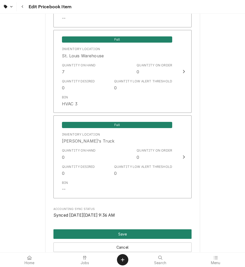
click at [171, 234] on button "Save" at bounding box center [123, 235] width 138 height 10
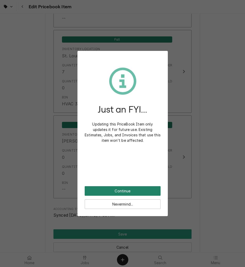
click at [147, 191] on button "Continue" at bounding box center [123, 191] width 76 height 10
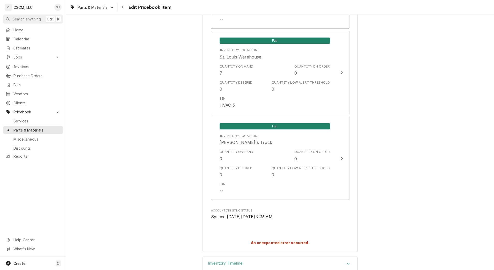
type textarea "x"
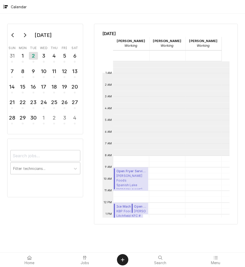
scroll to position [94, 0]
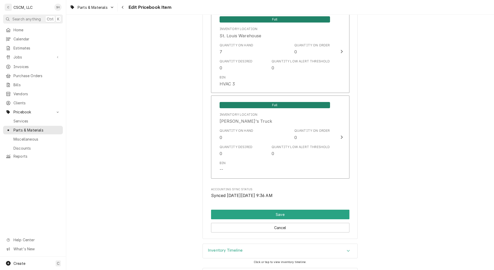
scroll to position [1030, 0]
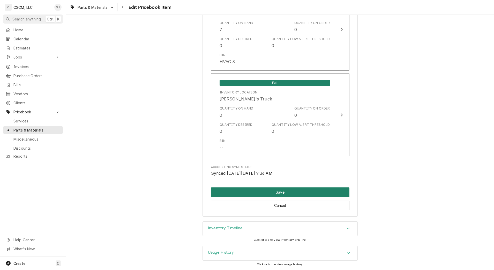
click at [247, 194] on button "Save" at bounding box center [280, 192] width 138 height 10
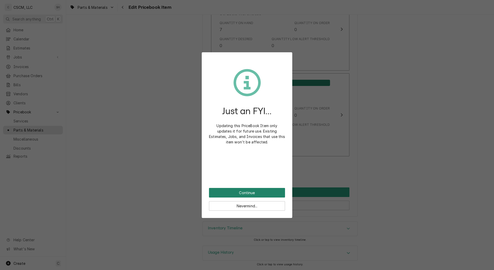
click at [249, 192] on button "Continue" at bounding box center [247, 193] width 76 height 10
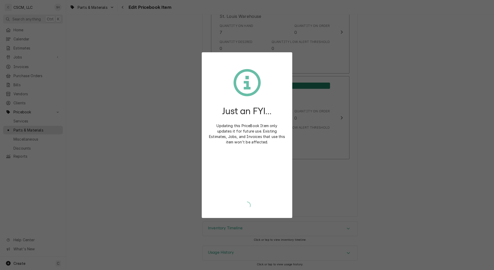
type textarea "x"
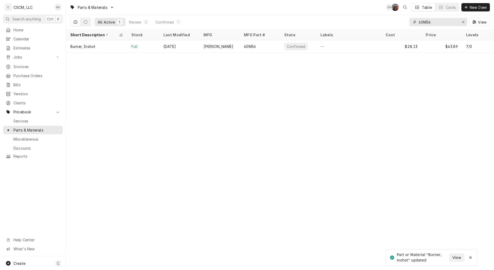
drag, startPoint x: 448, startPoint y: 21, endPoint x: 382, endPoint y: 20, distance: 65.9
click at [382, 20] on div "All Active 1 Review 0 Confirmed 1 60M56 View" at bounding box center [279, 22] width 419 height 14
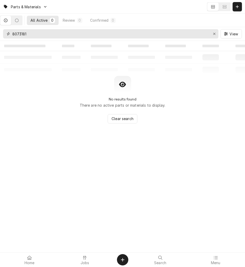
click at [20, 32] on input "8073181" at bounding box center [110, 33] width 196 height 9
click at [42, 32] on input "807-3181" at bounding box center [110, 33] width 196 height 9
drag, startPoint x: 42, startPoint y: 32, endPoint x: -2, endPoint y: 41, distance: 44.3
click at [0, 41] on html "Parts & Materials All Active 0 Review 0 Confirmed 0 807-3181 View ‌ ‌ ‌ ‌ ‌ ‌ ‌…" at bounding box center [122, 133] width 245 height 267
type input "8"
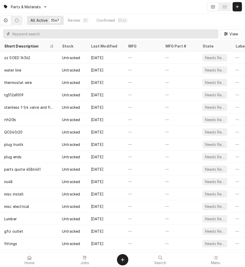
drag, startPoint x: 103, startPoint y: 31, endPoint x: 67, endPoint y: 31, distance: 35.7
click at [67, 31] on input "Dynamic Content Wrapper" at bounding box center [114, 33] width 204 height 9
paste input "Element, 480 Volt, 11KW"
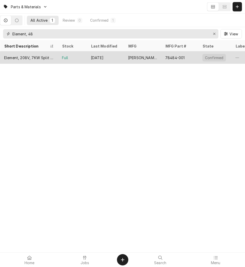
type input "Element, 48"
click at [30, 58] on div "Element, 208V, 7KW Split Vat" at bounding box center [29, 57] width 50 height 5
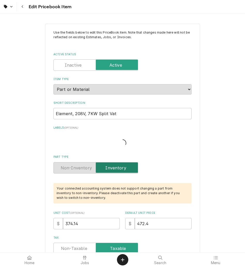
type textarea "x"
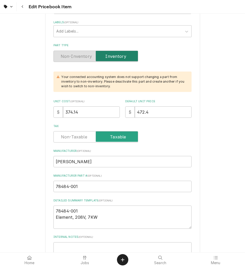
scroll to position [196, 0]
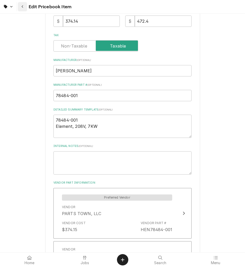
click at [22, 8] on icon "Navigate back" at bounding box center [22, 7] width 2 height 4
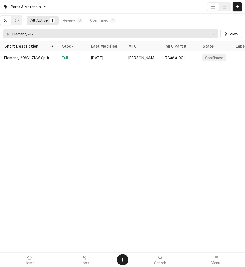
drag, startPoint x: 56, startPoint y: 32, endPoint x: 0, endPoint y: 35, distance: 56.4
click at [0, 35] on html "Parts & Materials All Active 1 Review 0 Confirmed 1 Element, 48 View Short Desc…" at bounding box center [122, 133] width 245 height 267
click at [42, 33] on input "Element, 48" at bounding box center [110, 33] width 196 height 9
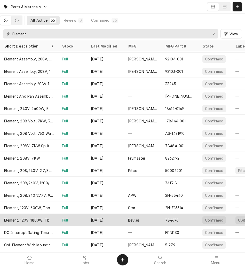
scroll to position [320, 0]
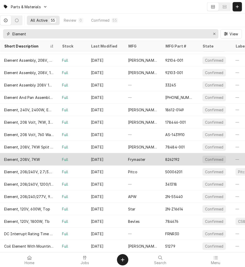
type input "Element"
click at [189, 158] on div "8262192" at bounding box center [179, 159] width 37 height 12
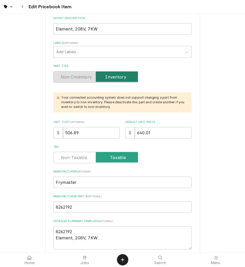
scroll to position [85, 0]
drag, startPoint x: 122, startPoint y: 209, endPoint x: 31, endPoint y: 202, distance: 91.5
drag, startPoint x: 31, startPoint y: 202, endPoint x: 89, endPoint y: 208, distance: 58.7
click at [89, 208] on input "8262192" at bounding box center [123, 206] width 138 height 11
drag, startPoint x: 89, startPoint y: 208, endPoint x: 29, endPoint y: 207, distance: 60.2
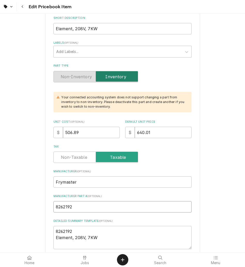
drag, startPoint x: 29, startPoint y: 207, endPoint x: 86, endPoint y: 213, distance: 57.6
click at [86, 213] on input "8262192" at bounding box center [123, 206] width 138 height 11
click at [77, 207] on input "8262192" at bounding box center [123, 206] width 138 height 11
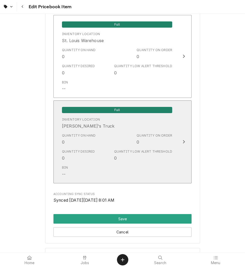
scroll to position [952, 0]
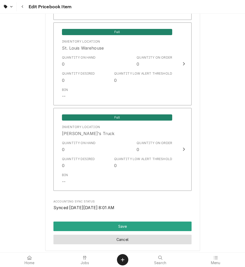
click at [156, 240] on button "Cancel" at bounding box center [123, 240] width 138 height 10
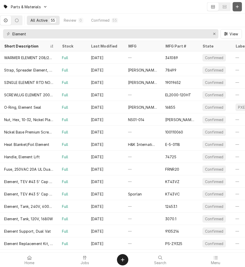
click at [237, 10] on button "Dynamic Content Wrapper" at bounding box center [237, 6] width 9 height 9
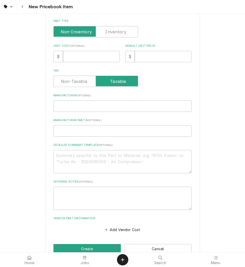
scroll to position [138, 0]
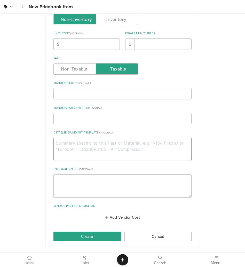
click at [73, 152] on textarea "Detailed Summary Template ( optional )" at bounding box center [123, 149] width 138 height 23
paste textarea "Frymaster 8073181 Element, 480 Volt, 11KW"
type textarea "x"
click at [75, 143] on textarea "Frymaster 8073181 Element, 480 Volt, 11KW" at bounding box center [123, 149] width 138 height 23
drag, startPoint x: 75, startPoint y: 143, endPoint x: 22, endPoint y: 140, distance: 53.6
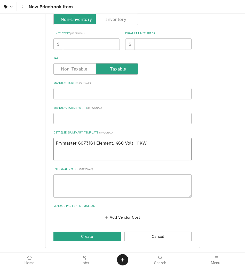
type textarea "Frymaster 8073181 Element, 480 Volt, 11KW"
drag, startPoint x: 22, startPoint y: 140, endPoint x: 26, endPoint y: 120, distance: 20.3
click at [26, 120] on div "Please provide the following information to create a PriceBook item. Active Sta…" at bounding box center [122, 67] width 245 height 371
click at [74, 142] on textarea "Frymaster 8073181 Element, 480 Volt, 11KW" at bounding box center [123, 149] width 138 height 23
type textarea "x"
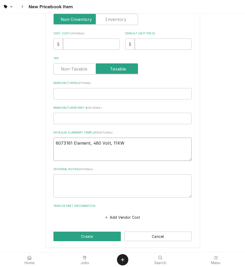
type textarea "8073181 Element, 480 Volt, 11KW"
click at [63, 95] on input "Manufacturer ( optional )" at bounding box center [123, 93] width 138 height 11
paste input "Frymaster"
type textarea "x"
type input "Frymaster"
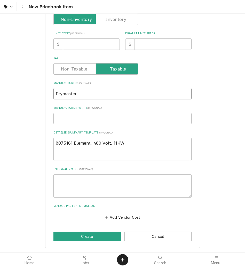
click at [63, 95] on input "Frymaster" at bounding box center [123, 93] width 138 height 11
type textarea "x"
type input "Fryaster"
type textarea "x"
type input "FryMaster"
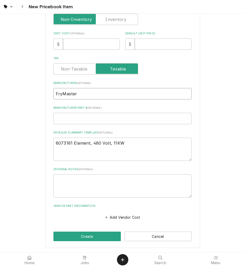
type textarea "x"
type input "Fryaster"
type textarea "x"
type input "Frymaster"
click at [70, 143] on textarea "8073181 Element, 480 Volt, 11KW" at bounding box center [123, 149] width 138 height 23
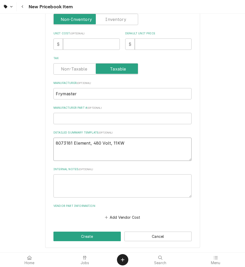
type textarea "x"
click at [71, 139] on textarea "8073181 Element, 480 Volt, 11KW" at bounding box center [123, 149] width 138 height 23
type textarea "8073181 Element, 480 Volt, 11KW"
click at [75, 114] on input "Manufacturer Part # ( optional )" at bounding box center [123, 118] width 138 height 11
paste input "8073181"
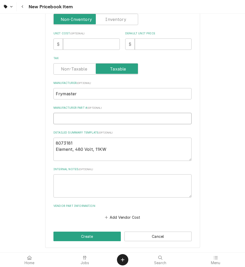
type textarea "x"
type input "8073181"
click at [79, 48] on input "Unit Cost ( optional )" at bounding box center [91, 44] width 57 height 11
type textarea "x"
type input "8"
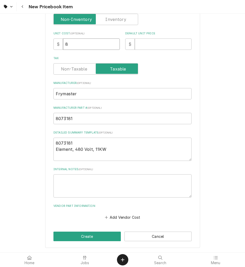
type textarea "x"
type input "83"
type textarea "x"
type input "837"
type textarea "x"
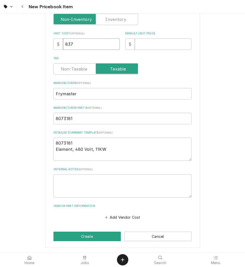
type input "837.8"
type textarea "x"
type input "837.83"
drag, startPoint x: 95, startPoint y: 40, endPoint x: 46, endPoint y: 49, distance: 49.6
click at [46, 49] on div "Please provide the following information to create a PriceBook item. Active Sta…" at bounding box center [122, 67] width 155 height 362
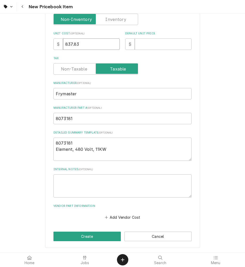
type textarea "x"
click at [153, 43] on input "Default Unit Price" at bounding box center [163, 44] width 57 height 11
paste input "837.83"
type textarea "x"
type input "837.83"
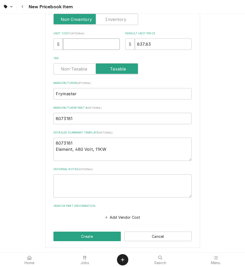
click at [93, 43] on input "Unit Cost ( optional )" at bounding box center [91, 44] width 57 height 11
type textarea "x"
type input "6"
type textarea "x"
type input "66"
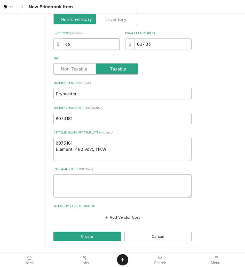
type textarea "x"
type input "663"
type textarea "x"
type input "663.5"
type textarea "x"
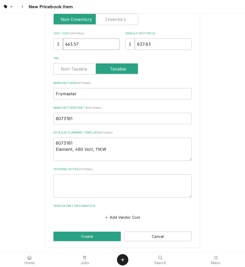
type input "663.57"
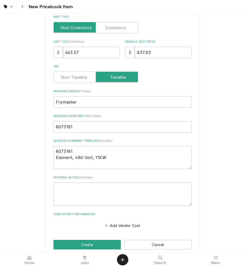
scroll to position [130, 0]
drag, startPoint x: 110, startPoint y: 160, endPoint x: 54, endPoint y: 159, distance: 55.6
click at [54, 159] on textarea "8073181 Element, 480 Volt, 11KW" at bounding box center [123, 157] width 138 height 23
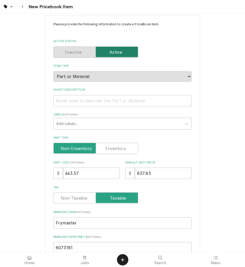
scroll to position [0, 0]
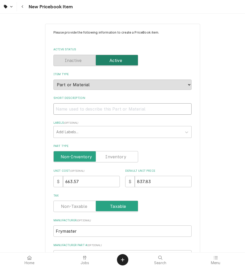
click at [61, 110] on input "Short Description" at bounding box center [123, 108] width 138 height 11
paste input "Element, 480 Volt, 11KW"
type textarea "x"
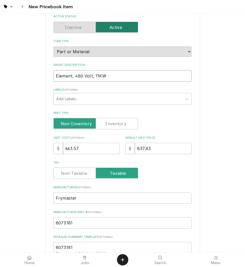
scroll to position [34, 0]
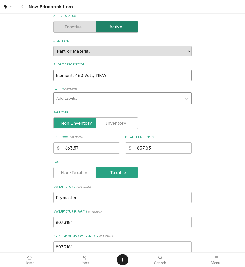
type input "Element, 480 Volt, 11KW"
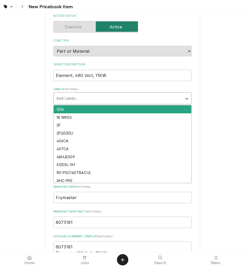
click at [60, 101] on div "Labels" at bounding box center [117, 98] width 123 height 9
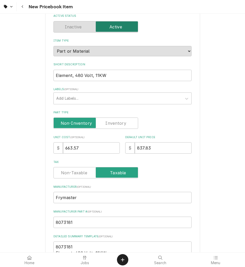
click at [39, 98] on div "Please provide the following information to create a PriceBook item. Active Sta…" at bounding box center [122, 171] width 245 height 371
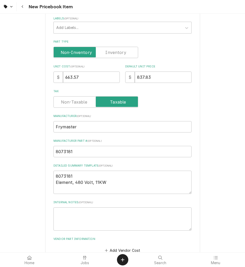
scroll to position [138, 0]
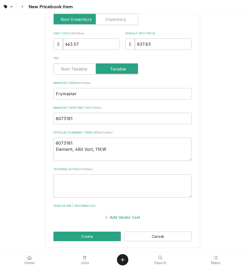
click at [121, 217] on button "Add Vendor Cost" at bounding box center [122, 217] width 37 height 7
type textarea "x"
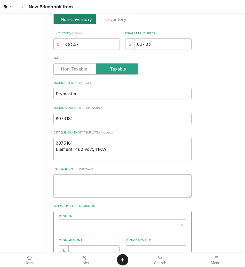
click at [110, 24] on input "Part Type" at bounding box center [96, 19] width 80 height 11
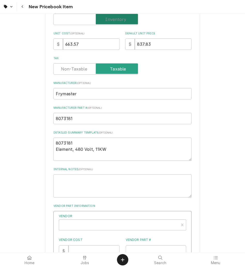
checkbox input "true"
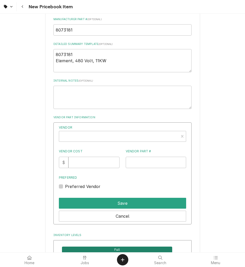
scroll to position [227, 0]
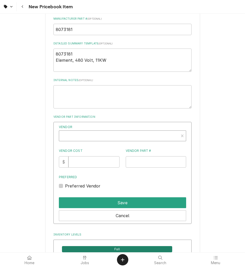
type textarea "x"
click at [80, 136] on div "Vendor" at bounding box center [119, 138] width 115 height 12
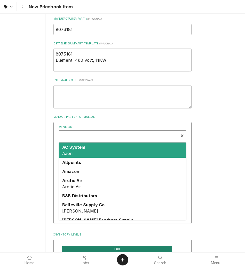
scroll to position [2, 0]
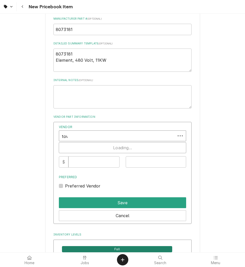
type input "town"
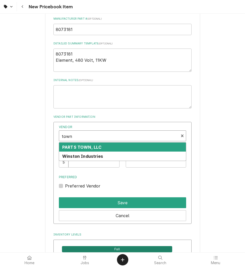
click at [83, 148] on strong "PARTS TOWN, LLC" at bounding box center [81, 147] width 39 height 5
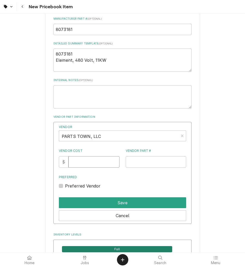
click at [83, 164] on input "Vendor Cost" at bounding box center [94, 161] width 51 height 11
type input "663.57"
click at [136, 162] on input "Vendor Part #" at bounding box center [156, 161] width 61 height 11
paste input "FM8073181"
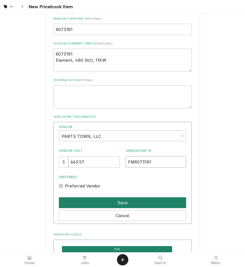
type input "FM8073181"
click at [104, 202] on button "Save" at bounding box center [122, 203] width 127 height 11
type textarea "x"
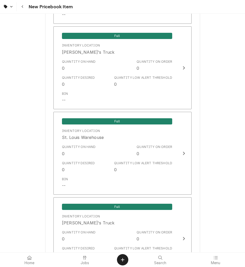
scroll to position [878, 0]
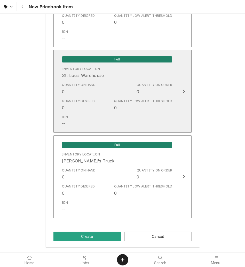
click at [124, 111] on div "Quantity Low Alert Threshold 0" at bounding box center [143, 105] width 58 height 12
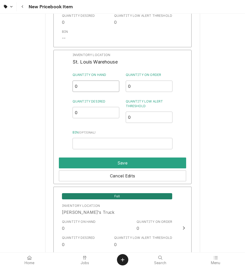
drag, startPoint x: 79, startPoint y: 85, endPoint x: 50, endPoint y: 85, distance: 28.7
type input "1"
click at [82, 143] on input "Bin ( optional )" at bounding box center [123, 143] width 100 height 11
type input "f"
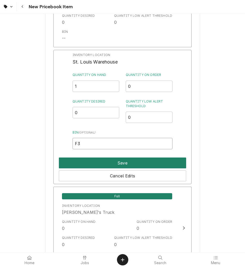
type input "F3"
click at [100, 163] on button "Save" at bounding box center [122, 163] width 127 height 11
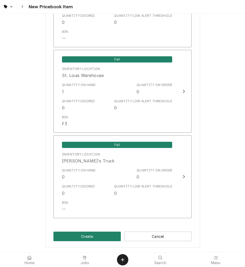
click at [89, 239] on button "Create" at bounding box center [87, 237] width 67 height 10
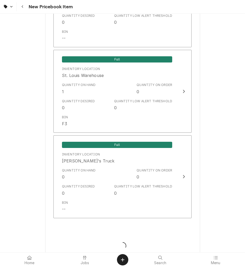
type textarea "x"
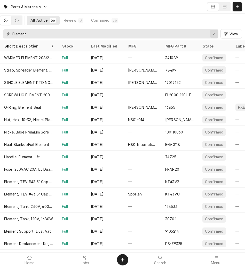
click at [218, 35] on button "Erase input" at bounding box center [214, 34] width 8 height 8
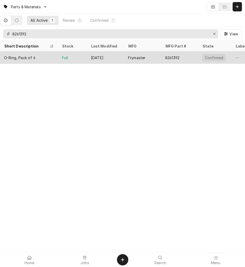
type input "8261392"
click at [81, 55] on div "Full" at bounding box center [72, 57] width 29 height 12
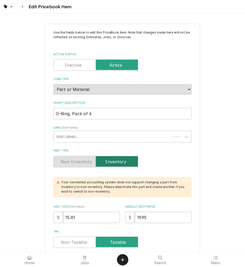
type textarea "x"
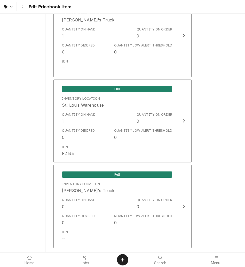
scroll to position [895, 0]
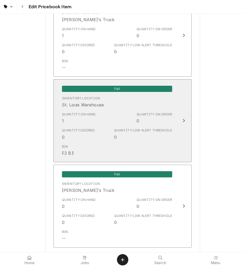
click at [149, 148] on div "Bin F2 B3" at bounding box center [117, 150] width 110 height 16
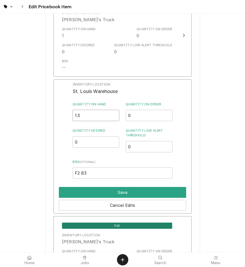
click at [112, 114] on input "1.5" at bounding box center [96, 115] width 47 height 11
drag, startPoint x: 94, startPoint y: 115, endPoint x: 41, endPoint y: 118, distance: 52.6
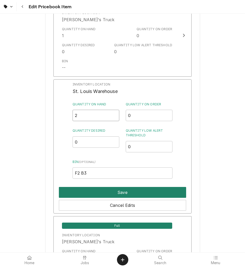
type input "2"
click at [104, 192] on button "Save" at bounding box center [122, 192] width 127 height 11
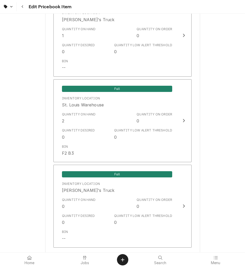
scroll to position [1004, 0]
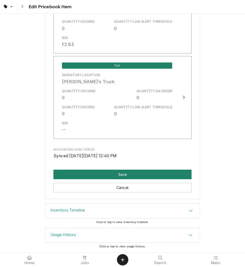
click at [111, 175] on button "Save" at bounding box center [123, 175] width 138 height 10
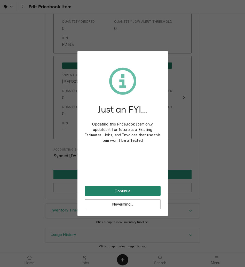
click at [118, 190] on button "Continue" at bounding box center [123, 191] width 76 height 10
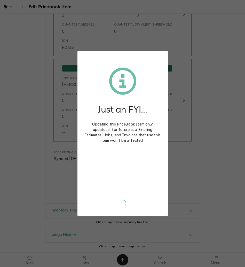
type textarea "x"
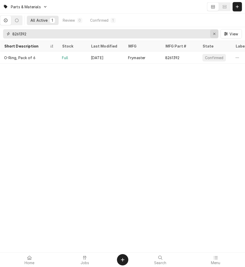
click at [216, 34] on div "Erase input" at bounding box center [214, 33] width 5 height 5
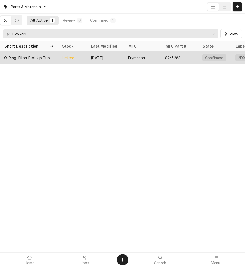
type input "8263288"
click at [116, 60] on div "Aug 18" at bounding box center [105, 57] width 37 height 12
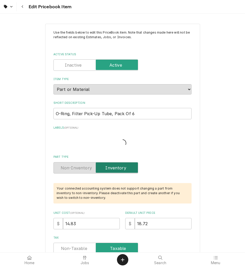
type textarea "x"
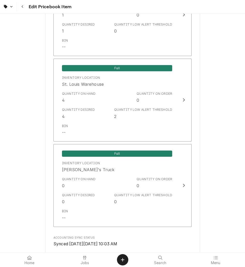
scroll to position [916, 0]
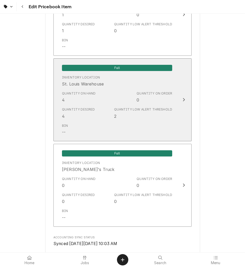
click at [111, 131] on div "Bin --" at bounding box center [117, 130] width 110 height 16
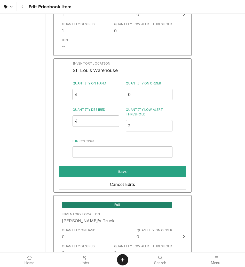
click at [99, 97] on input "4" at bounding box center [96, 94] width 47 height 11
click at [93, 157] on input "Bin ( optional )" at bounding box center [123, 152] width 100 height 11
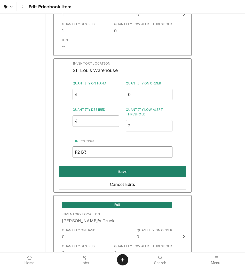
type input "F2 B3"
click at [98, 173] on button "Save" at bounding box center [122, 171] width 127 height 11
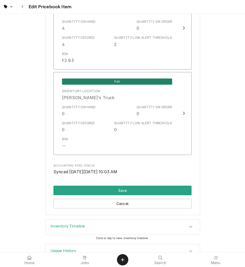
scroll to position [1004, 0]
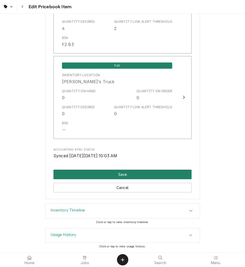
click at [98, 173] on button "Save" at bounding box center [123, 175] width 138 height 10
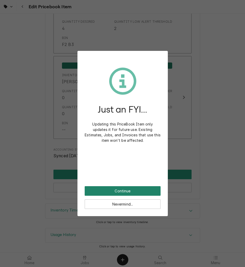
click at [101, 188] on button "Continue" at bounding box center [123, 191] width 76 height 10
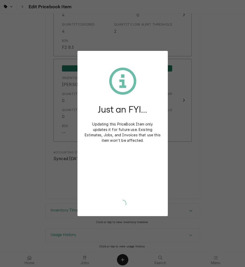
type textarea "x"
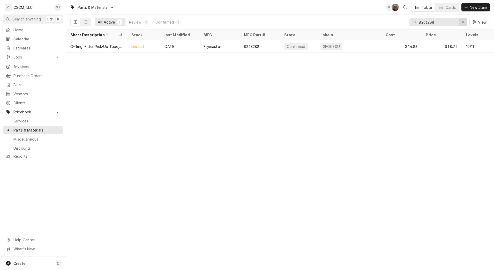
click at [245, 21] on icon "Erase input" at bounding box center [463, 22] width 2 height 2
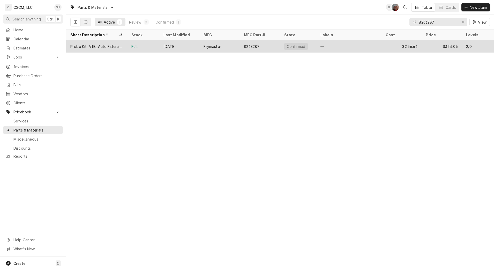
type input "8263287"
click at [181, 50] on div "Aug 18" at bounding box center [179, 46] width 40 height 12
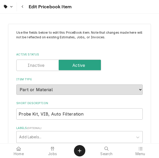
type textarea "x"
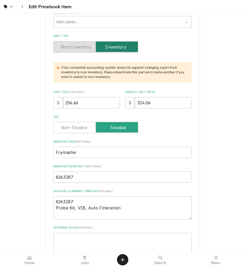
scroll to position [115, 0]
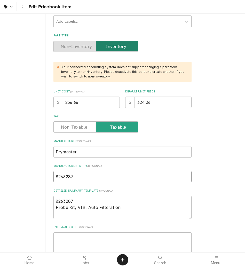
click at [100, 176] on input "8263287" at bounding box center [123, 176] width 138 height 11
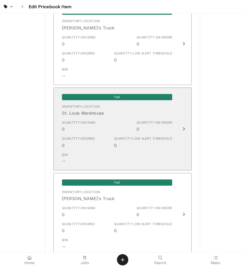
scroll to position [887, 0]
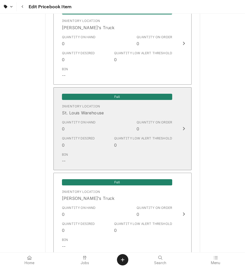
click at [160, 123] on div "Quantity on Order" at bounding box center [155, 122] width 36 height 5
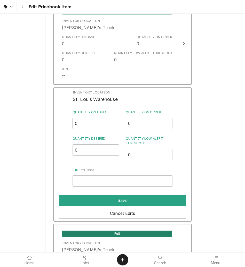
click at [96, 125] on input "0" at bounding box center [96, 123] width 47 height 11
type input "1"
click at [90, 186] on input "Bin ( optional )" at bounding box center [123, 181] width 100 height 11
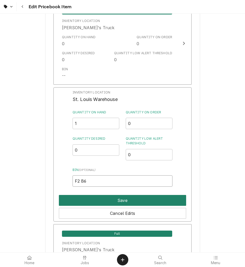
type input "F2 B6"
click at [98, 204] on button "Save" at bounding box center [122, 200] width 127 height 11
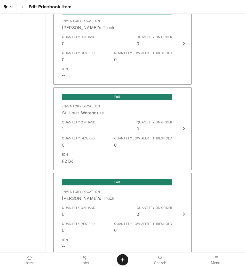
scroll to position [1004, 0]
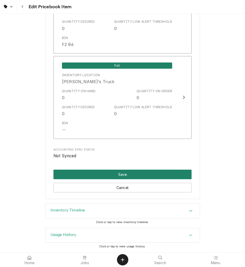
click at [115, 173] on button "Save" at bounding box center [123, 175] width 138 height 10
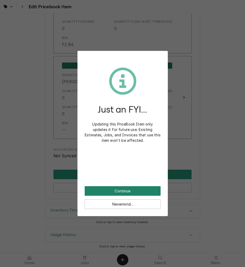
click at [119, 188] on button "Continue" at bounding box center [123, 191] width 76 height 10
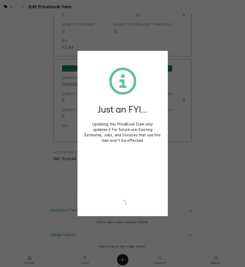
type textarea "x"
